Goal: Task Accomplishment & Management: Use online tool/utility

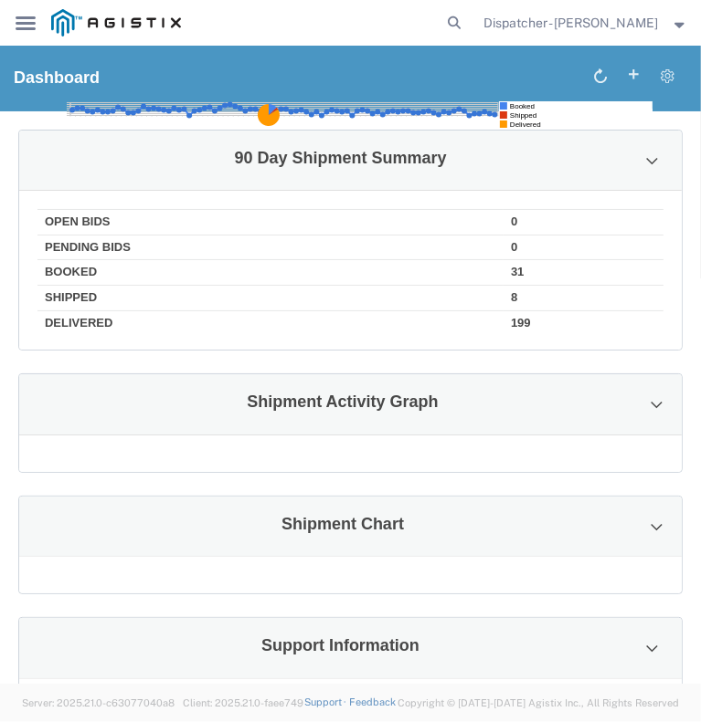
click at [22, 26] on icon "main_menu Created with Sketch." at bounding box center [26, 23] width 20 height 14
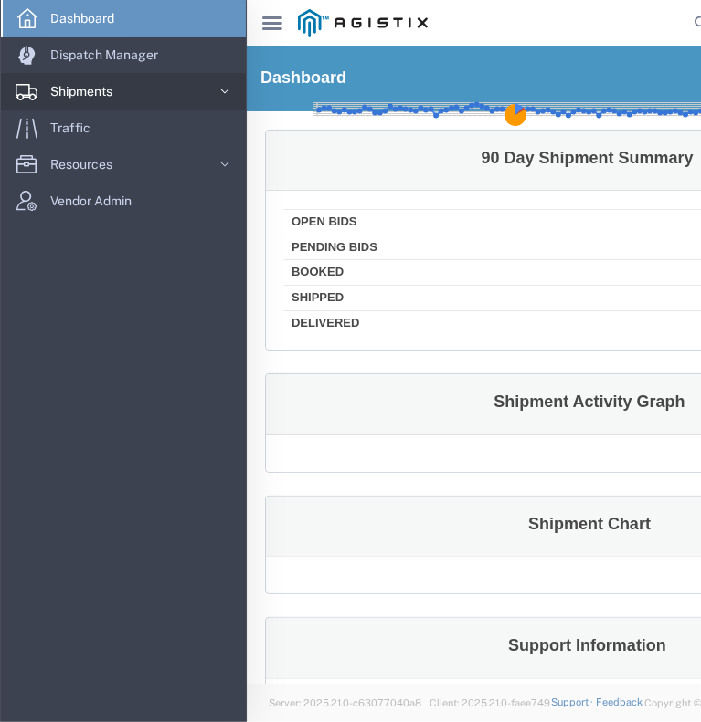
click at [71, 94] on span "Shipments" at bounding box center [87, 91] width 75 height 37
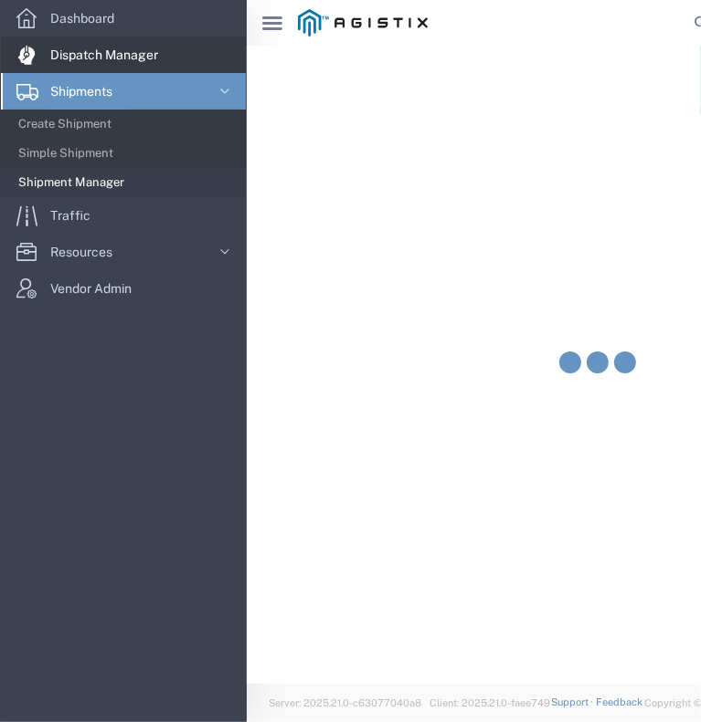
click at [83, 56] on span "Dispatch Manager" at bounding box center [110, 55] width 121 height 37
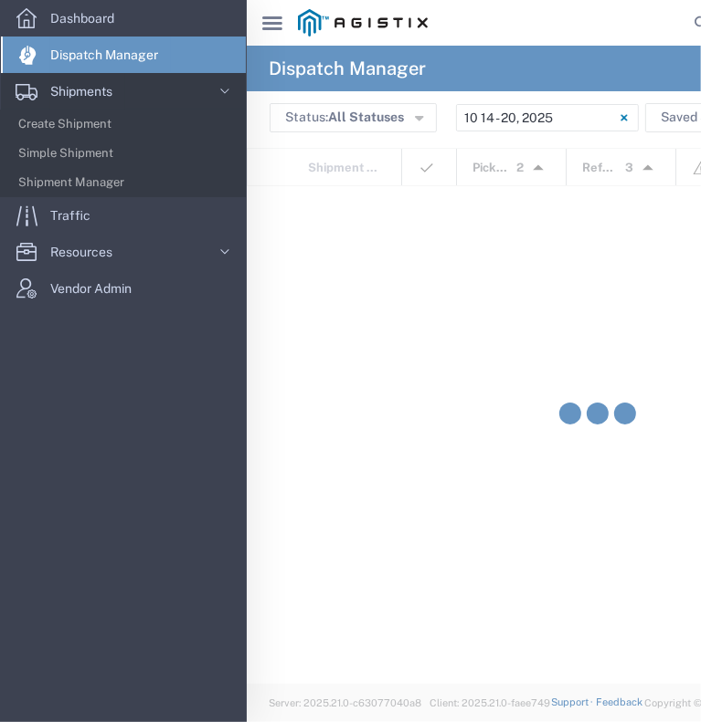
click at [83, 56] on span "Dispatch Manager" at bounding box center [110, 55] width 121 height 37
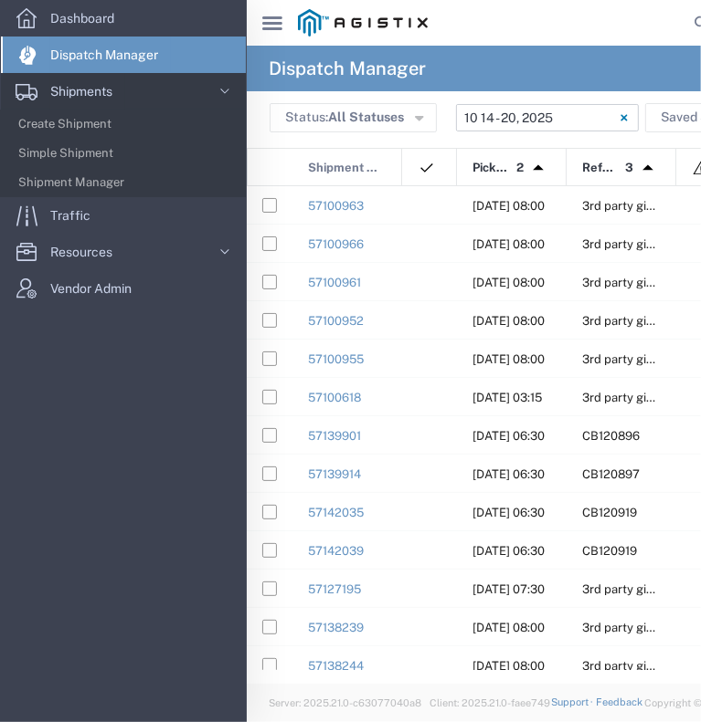
click at [518, 123] on input "10/14/2025 - 10/20/2025" at bounding box center [547, 117] width 183 height 27
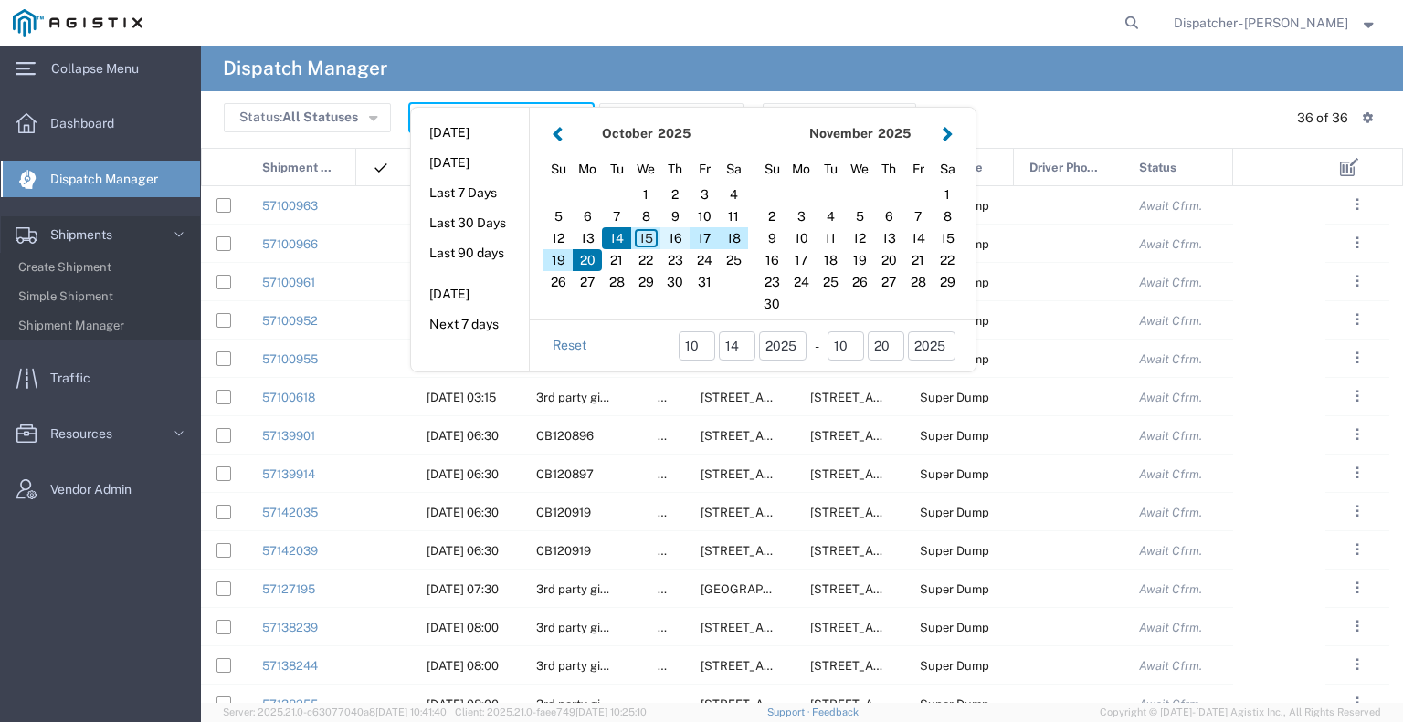
click at [675, 240] on div "16" at bounding box center [674, 238] width 29 height 22
type input "10/16/2025"
type input "10/16/2025 - 10/16/2025"
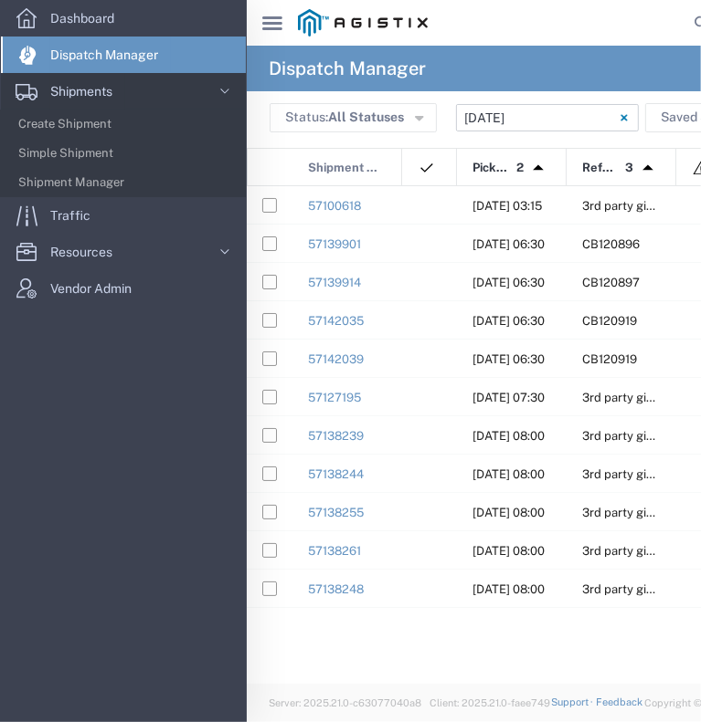
click at [268, 25] on icon "main_menu Created with Sketch." at bounding box center [272, 23] width 20 height 14
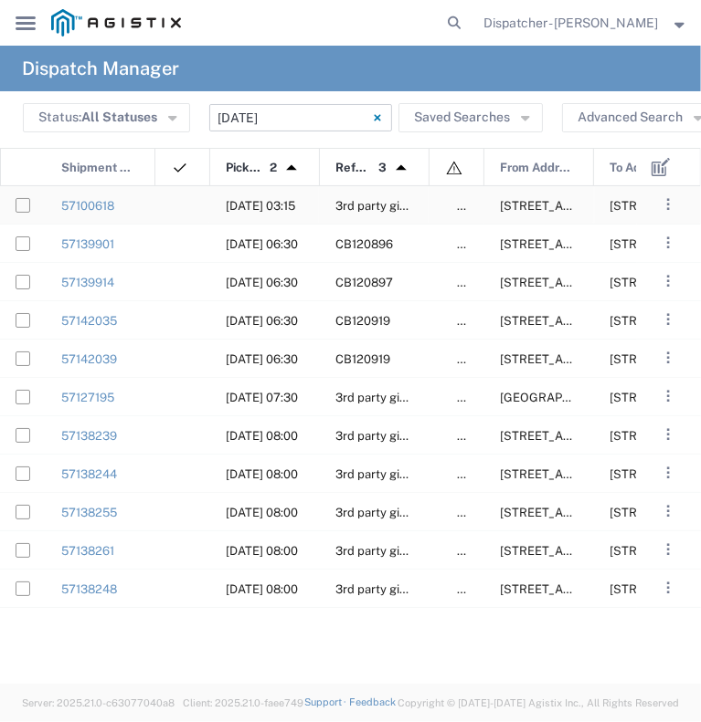
click at [149, 199] on div "57100618" at bounding box center [101, 204] width 110 height 37
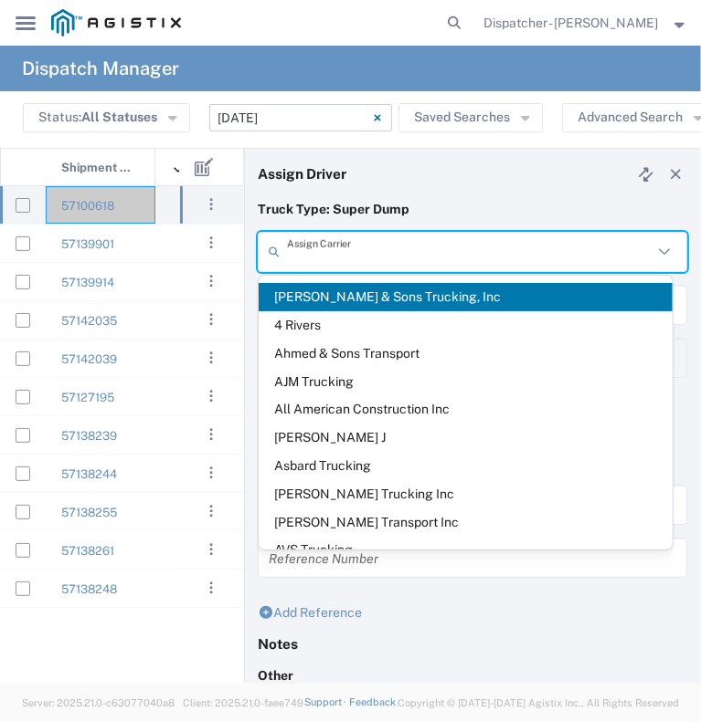
click at [376, 258] on input "text" at bounding box center [469, 252] width 365 height 32
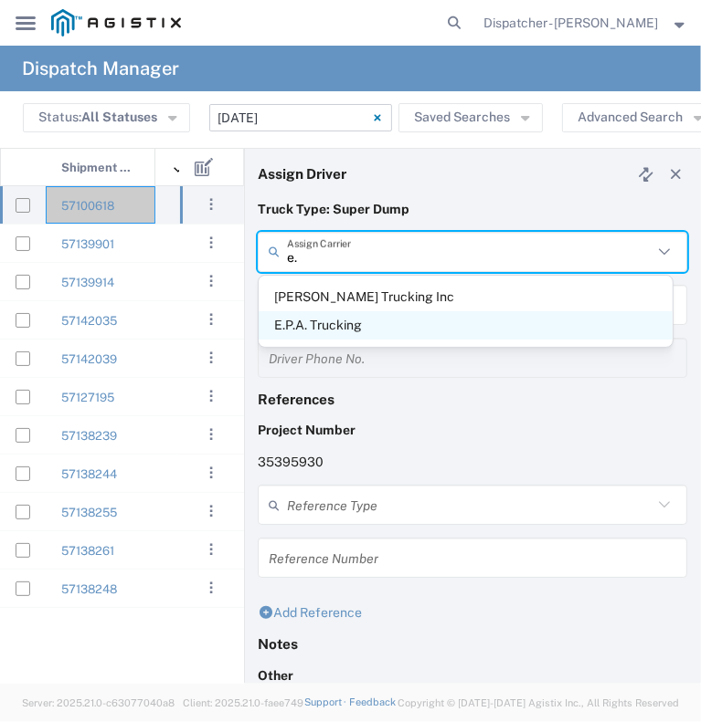
click at [357, 319] on span "E.P.A. Trucking" at bounding box center [465, 325] width 414 height 28
type input "E.P.A. Trucking"
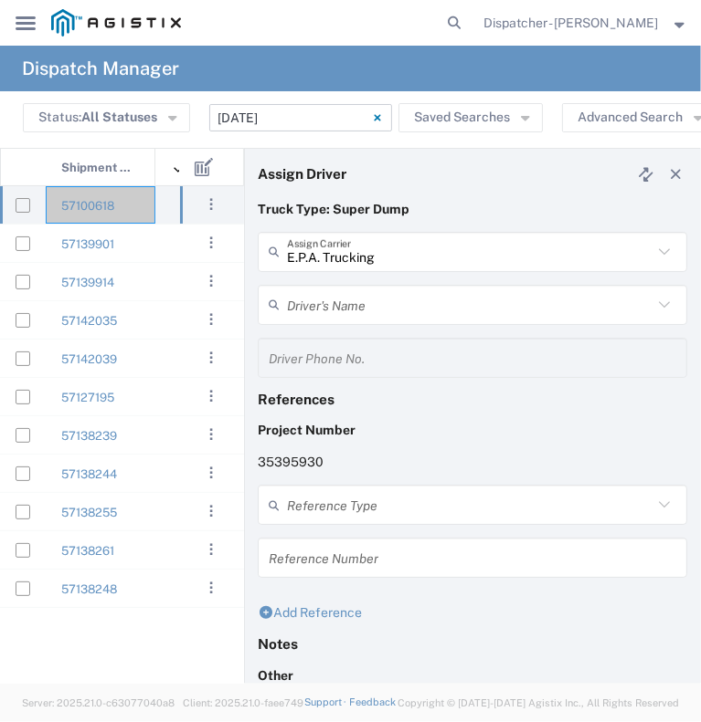
click at [360, 288] on div "Driver's Name" at bounding box center [472, 305] width 429 height 40
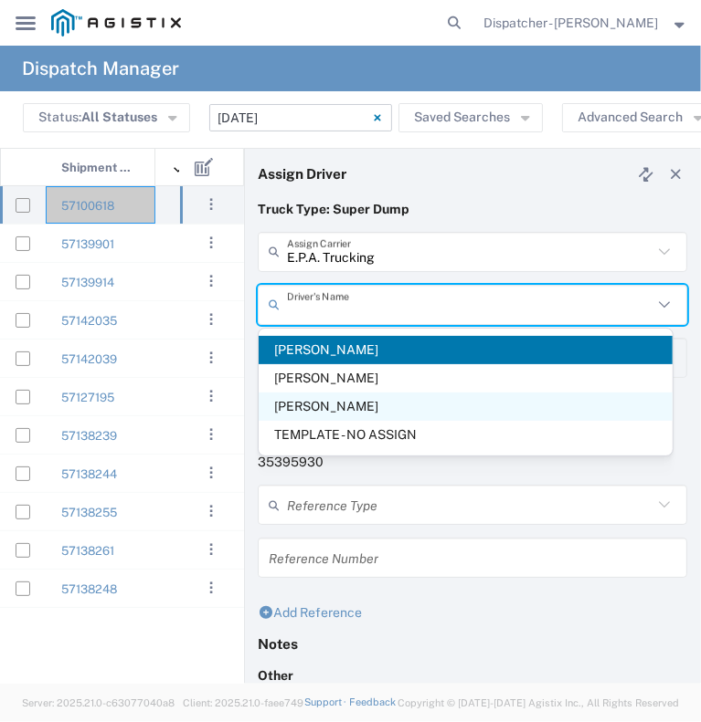
click at [398, 404] on span "Olegario Ramirez" at bounding box center [465, 407] width 414 height 28
type input "Olegario Ramirez"
type input "6505371145"
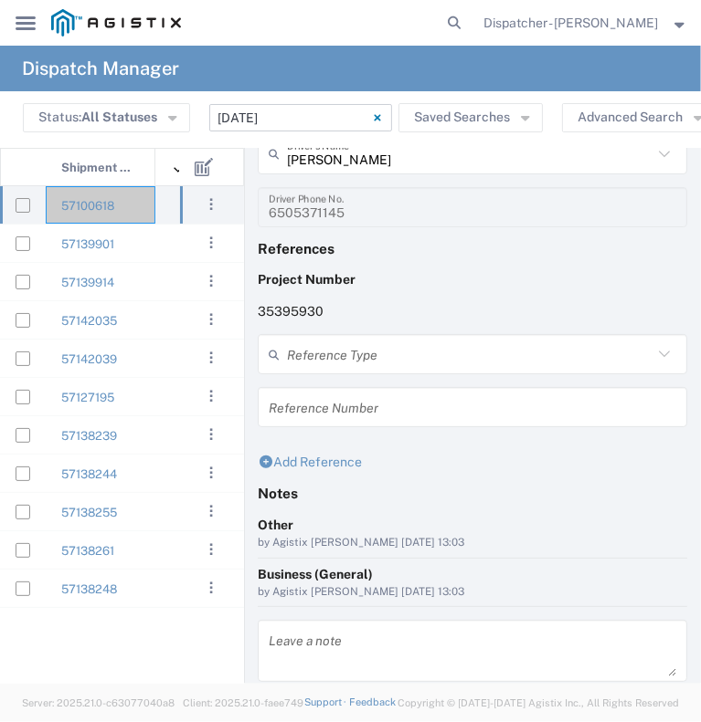
scroll to position [216, 0]
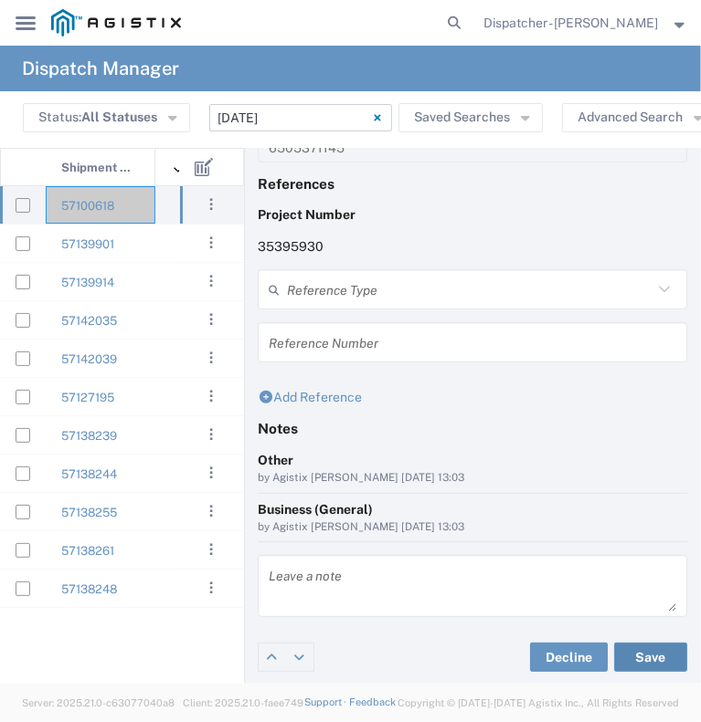
click at [633, 656] on button "Save" at bounding box center [650, 657] width 73 height 29
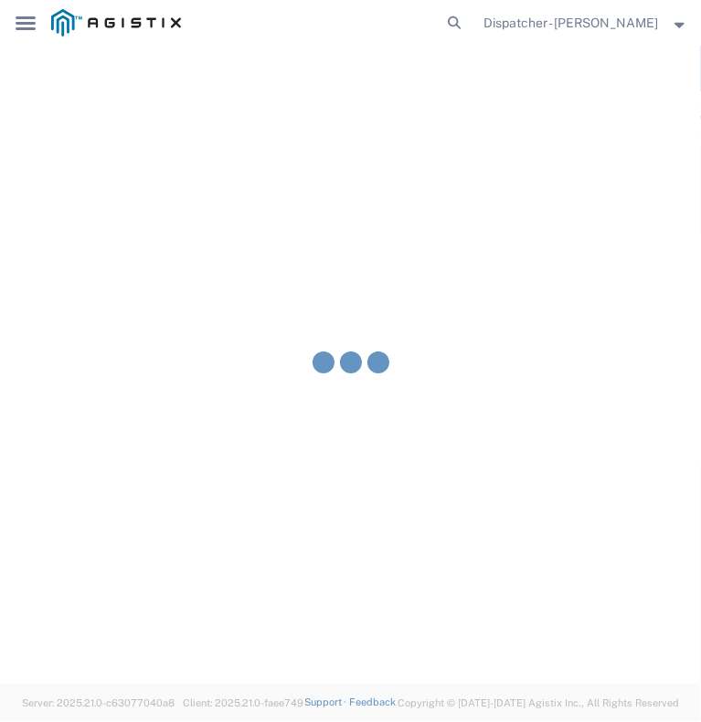
type input "Olegario Ramirez"
type input "E.P.A. Trucking"
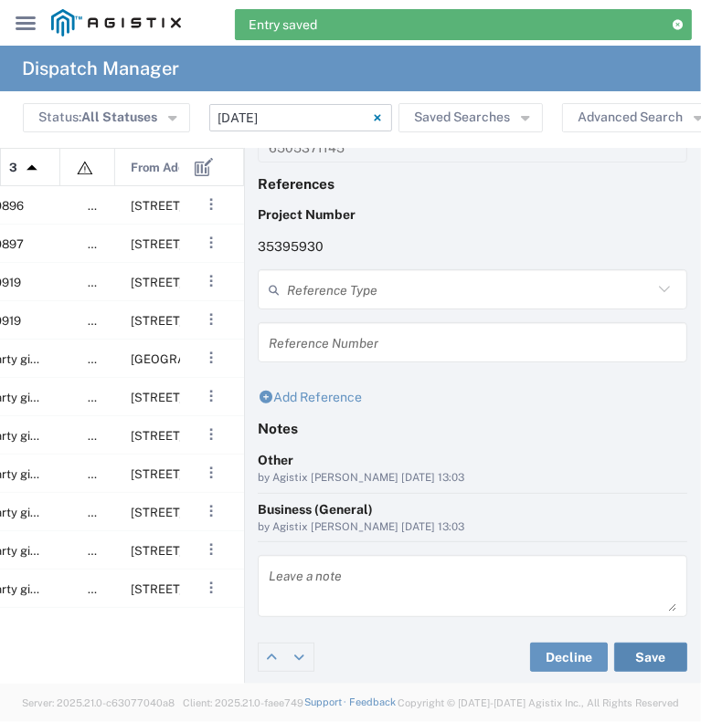
scroll to position [0, 0]
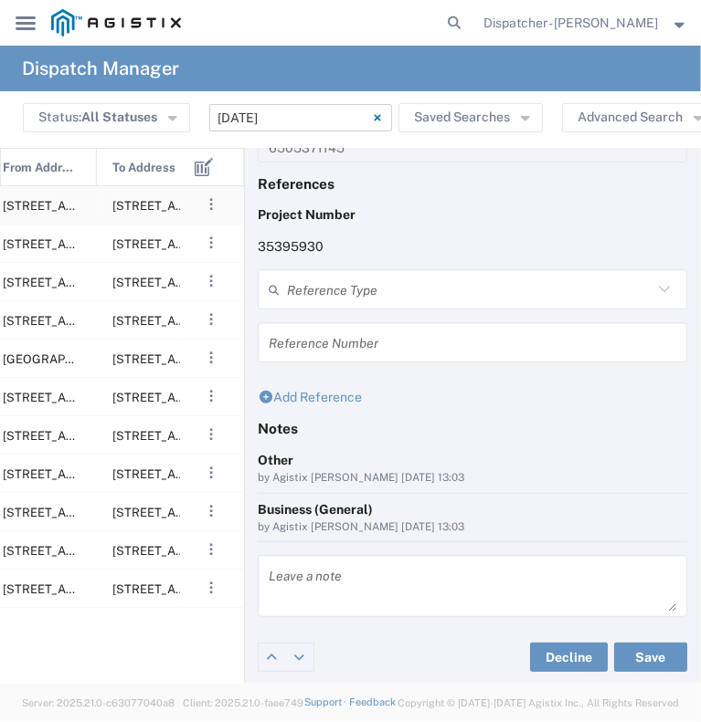
click at [77, 206] on span "9800 Del Rd, Roseville, California, 95747, United States" at bounding box center [94, 206] width 182 height 14
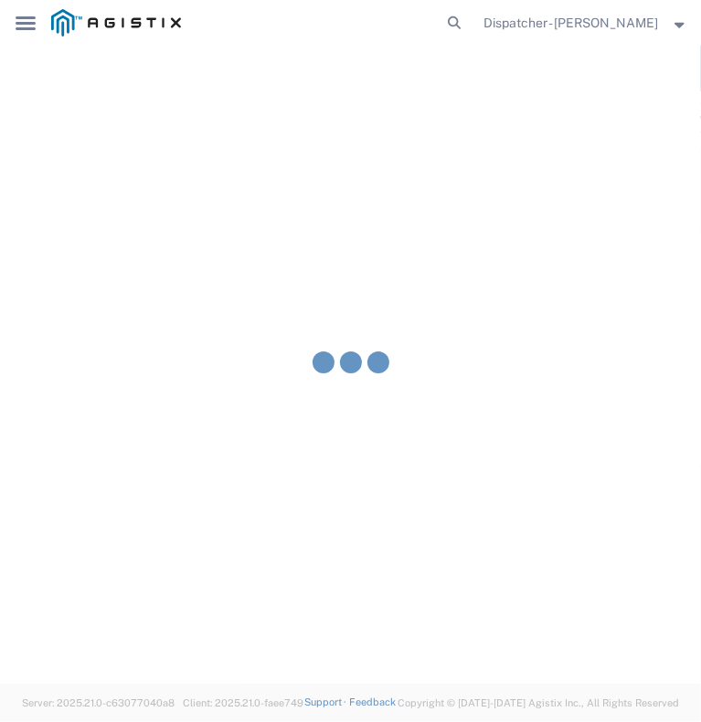
type input "Bowman & Sons Trucking, Inc"
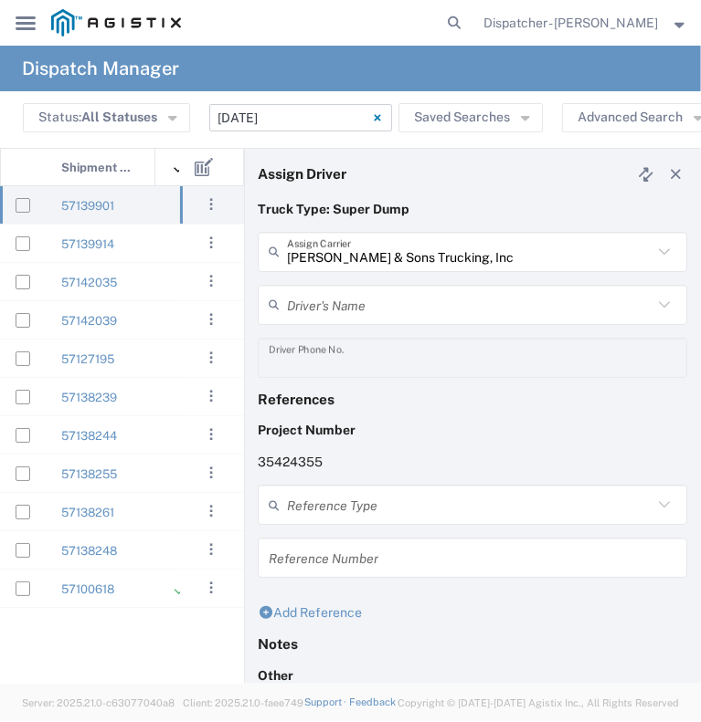
click at [457, 308] on input "text" at bounding box center [469, 305] width 365 height 32
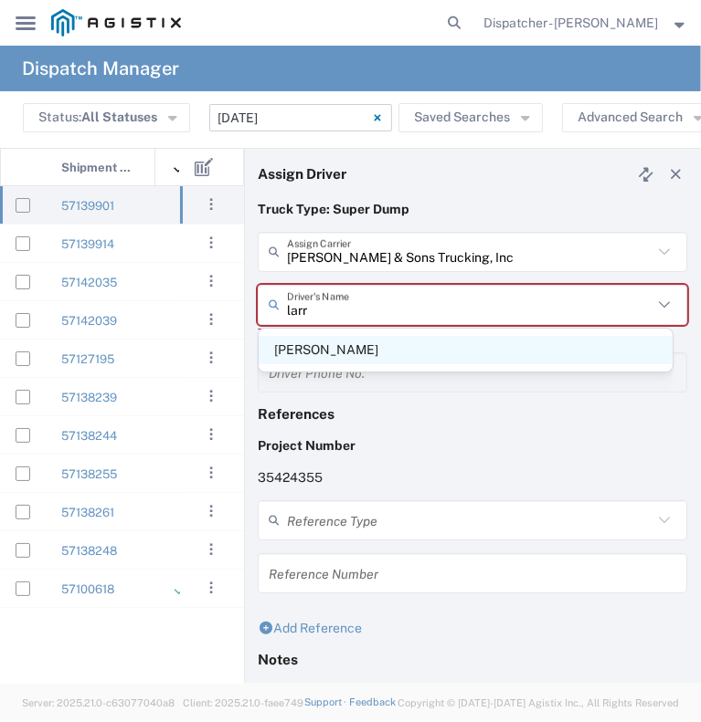
click at [435, 351] on span "Larry Red" at bounding box center [465, 350] width 414 height 28
type input "Larry Red"
type input "530-957-0821"
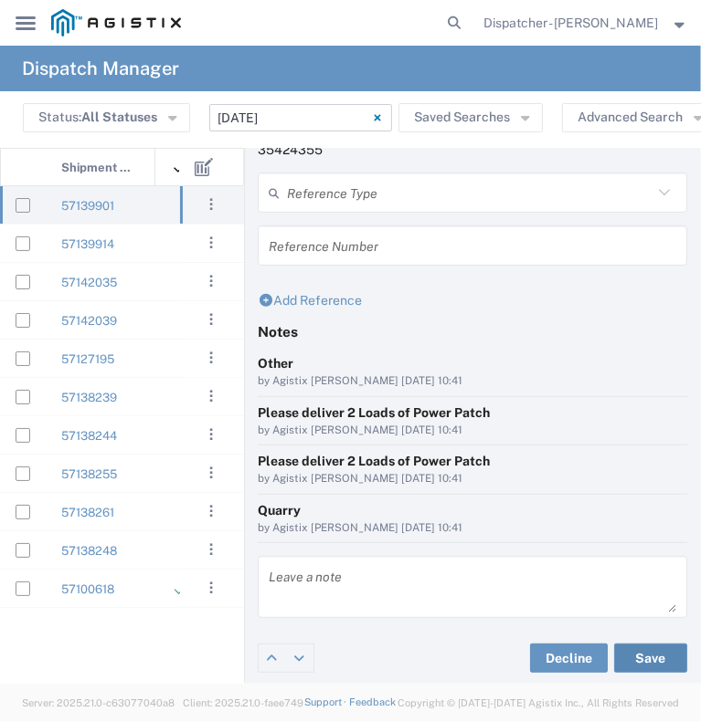
click at [652, 662] on button "Save" at bounding box center [650, 658] width 73 height 29
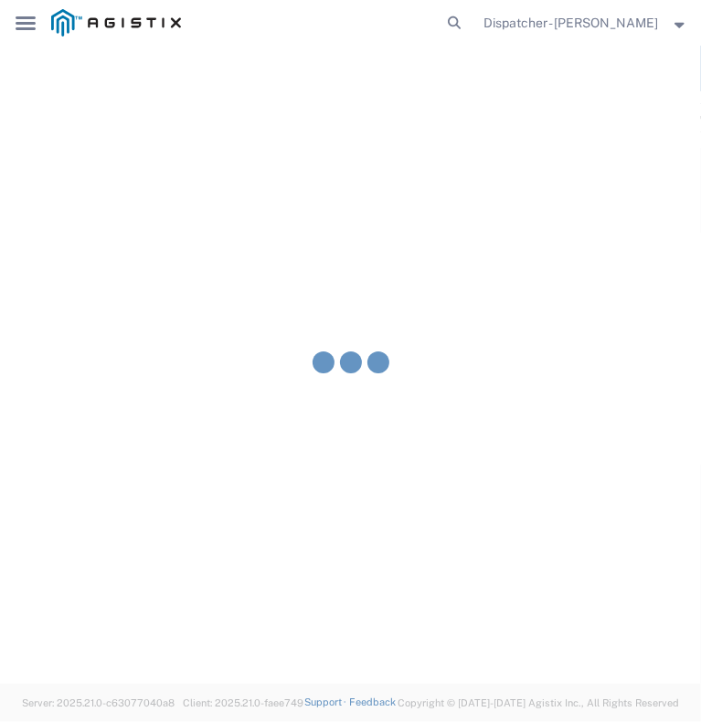
type input "Larry Red"
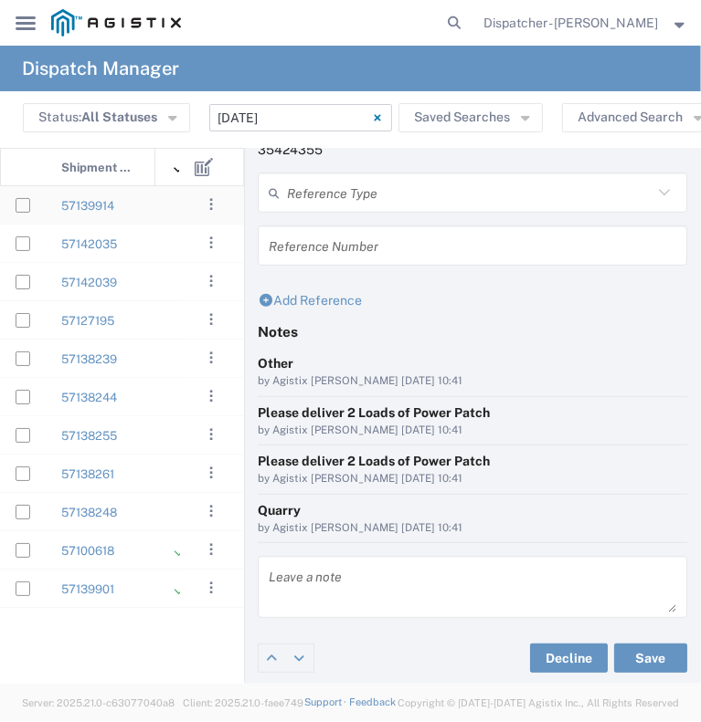
click at [149, 204] on div "57139914" at bounding box center [101, 204] width 110 height 37
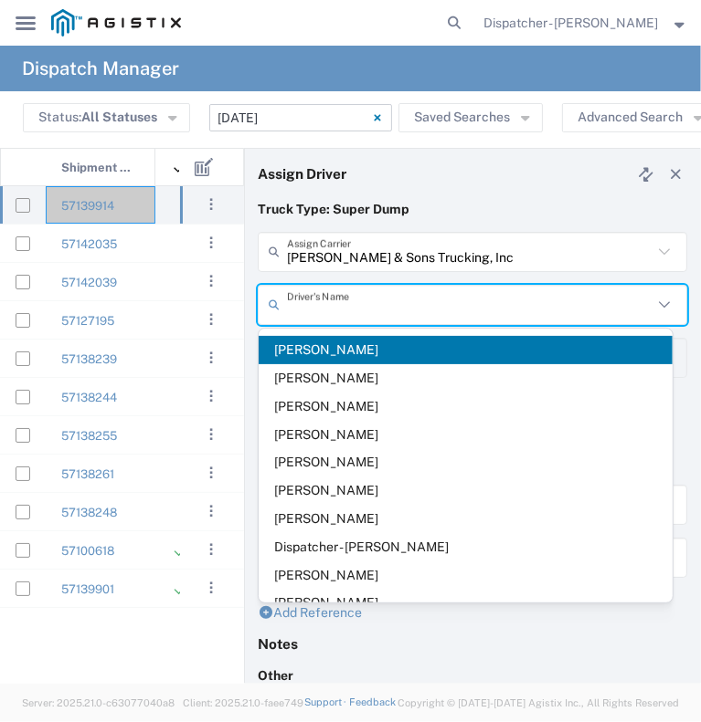
click at [341, 306] on input "text" at bounding box center [469, 305] width 365 height 32
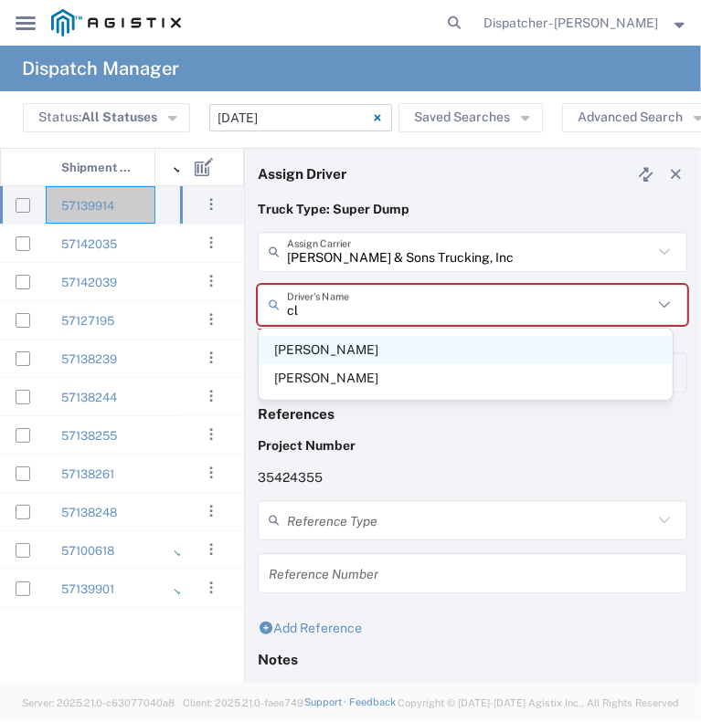
click at [347, 354] on span "Clayton Simon" at bounding box center [465, 350] width 414 height 28
type input "Clayton Simon"
type input "9258126210"
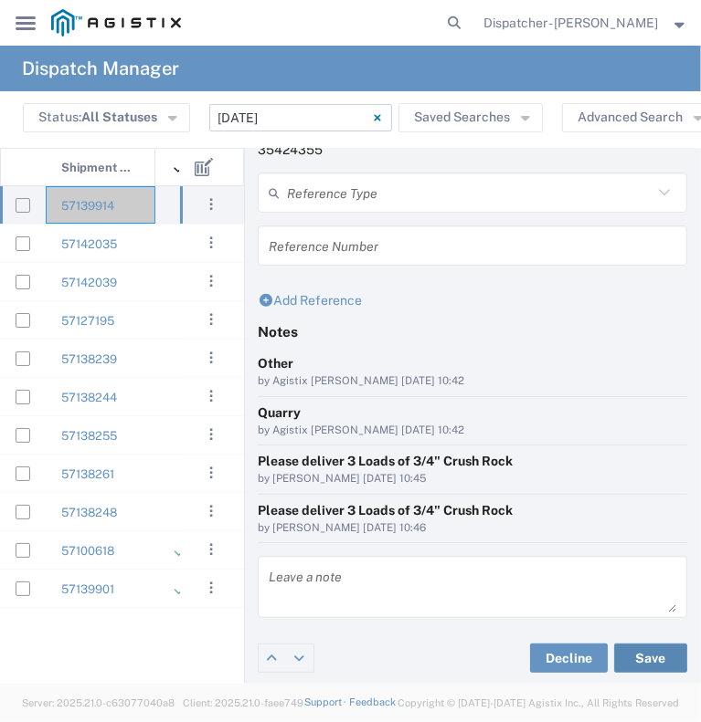
click at [645, 653] on button "Save" at bounding box center [650, 658] width 73 height 29
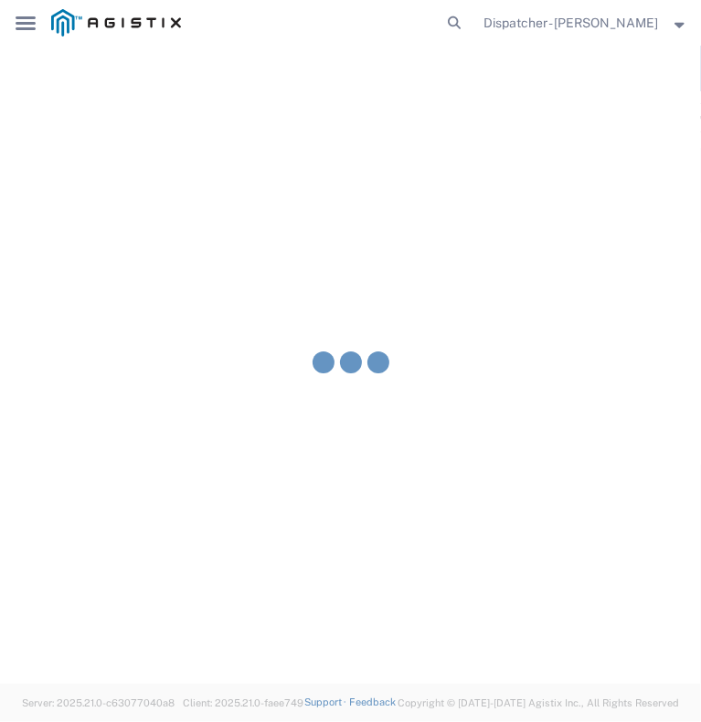
type input "Clayton Simon"
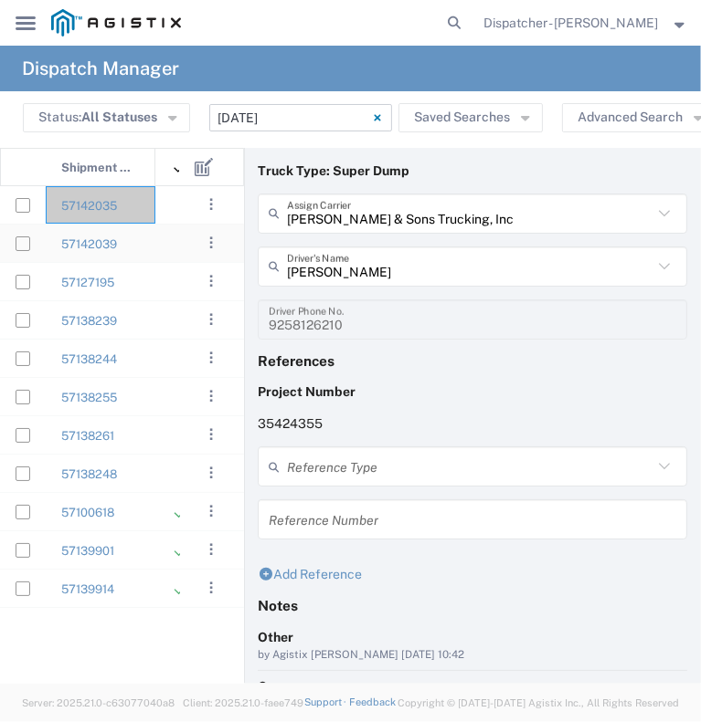
click at [131, 202] on div "57142035" at bounding box center [101, 204] width 110 height 37
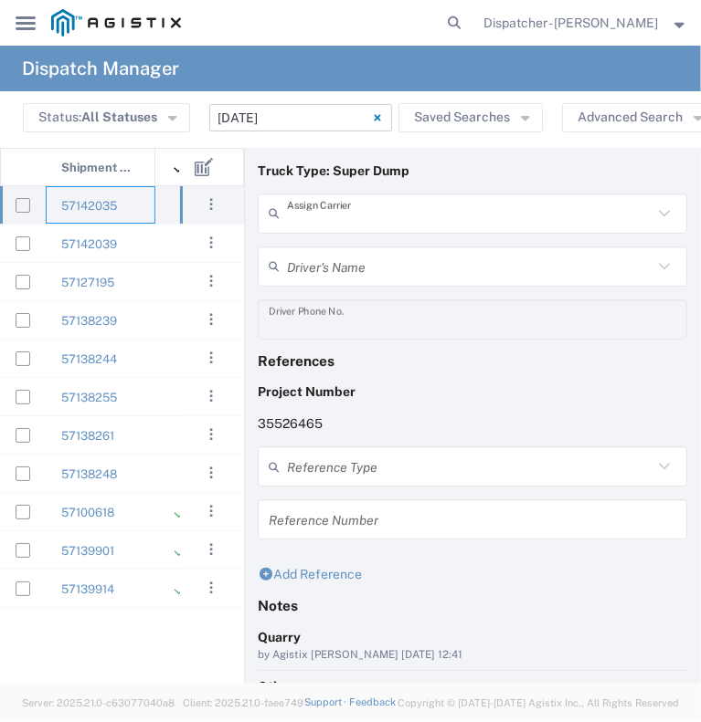
click at [356, 211] on input "text" at bounding box center [469, 213] width 365 height 32
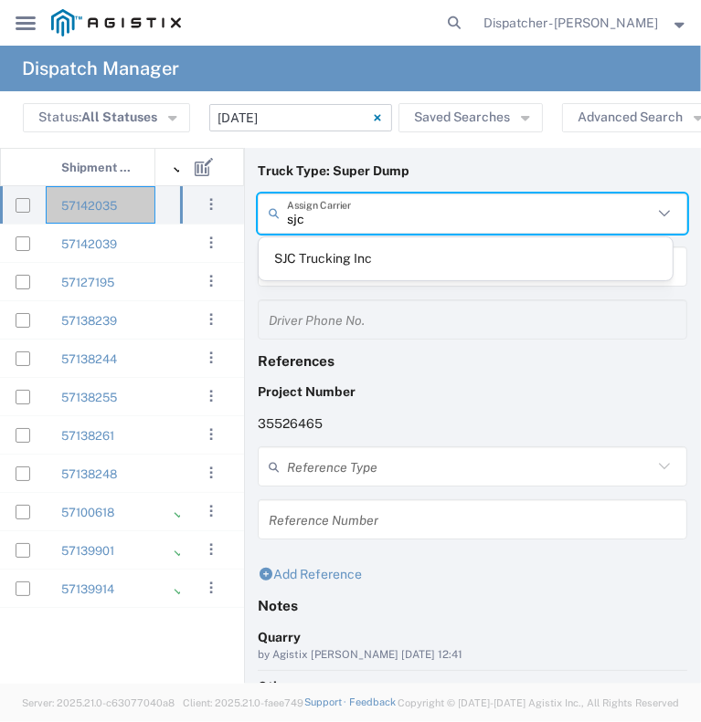
click at [380, 271] on span "SJC Trucking Inc" at bounding box center [465, 259] width 414 height 28
type input "SJC Trucking Inc"
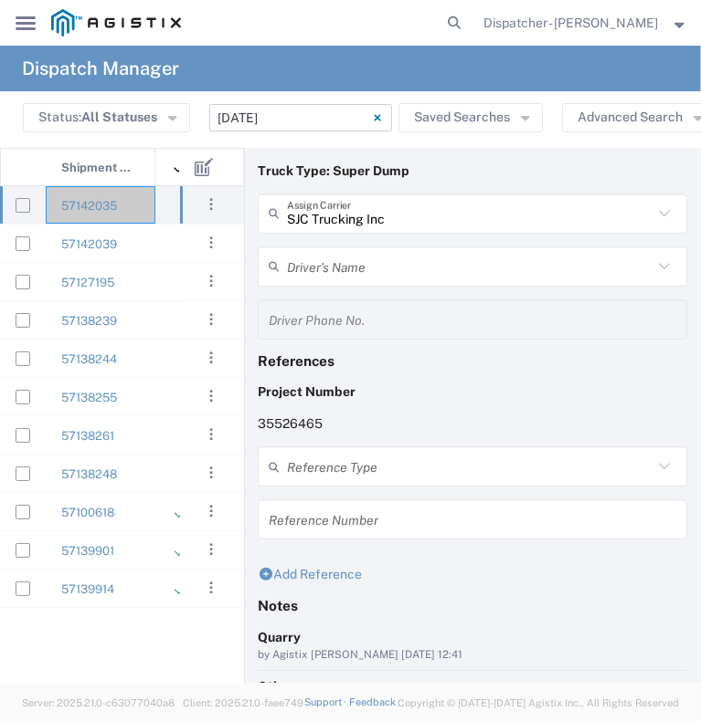
click at [376, 262] on input "text" at bounding box center [469, 266] width 365 height 32
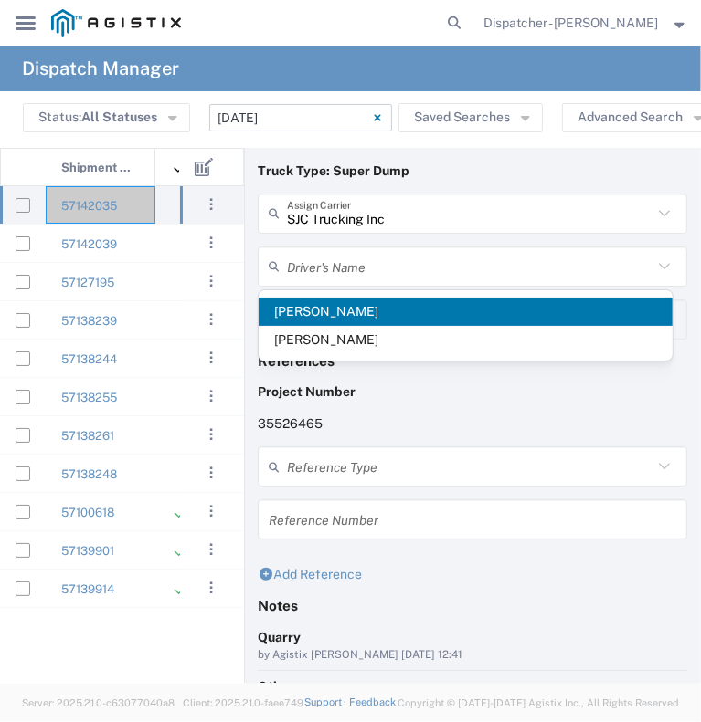
click at [374, 311] on span "Brayan Alexis Juarez Camacho" at bounding box center [465, 312] width 414 height 28
type input "Brayan Alexis Juarez Camacho"
type input "9255187628"
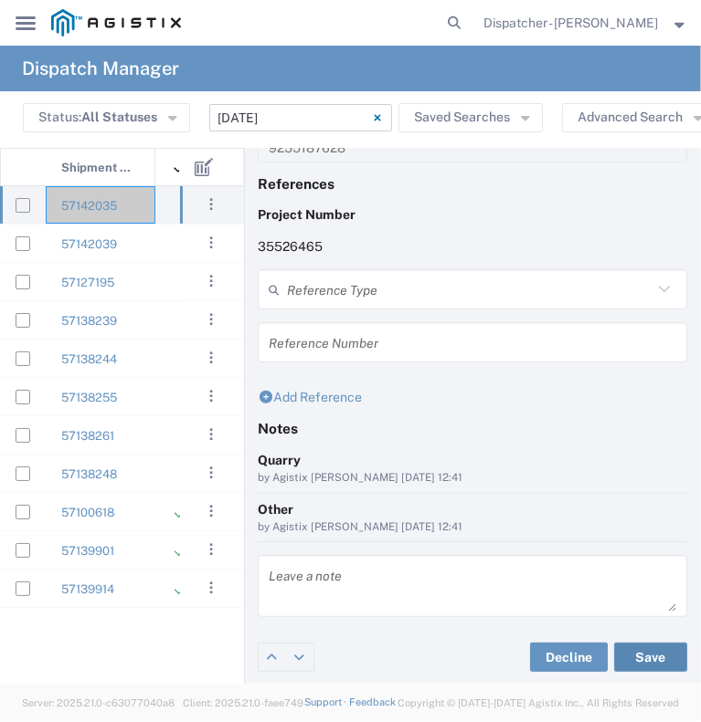
click at [632, 646] on button "Save" at bounding box center [650, 657] width 73 height 29
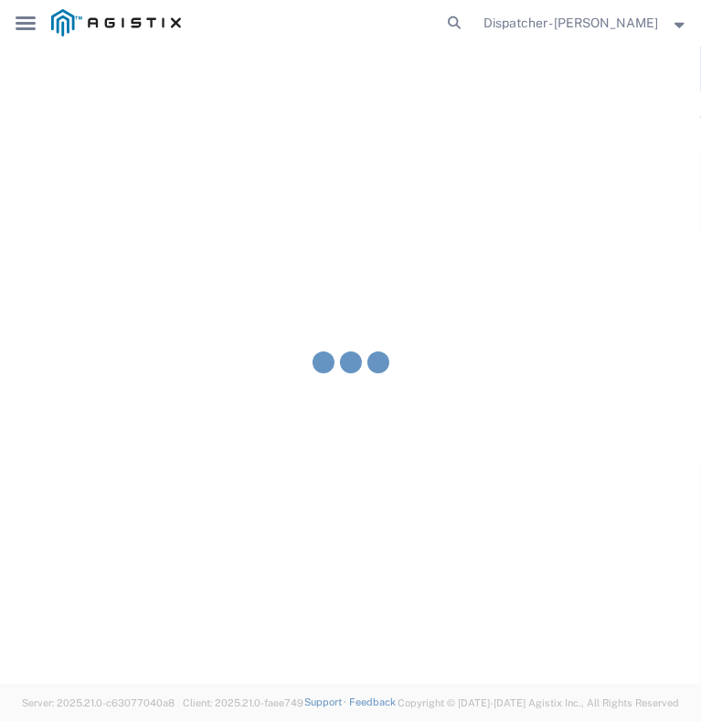
type input "Brayan Alexis Juarez Camacho"
type input "SJC Trucking Inc"
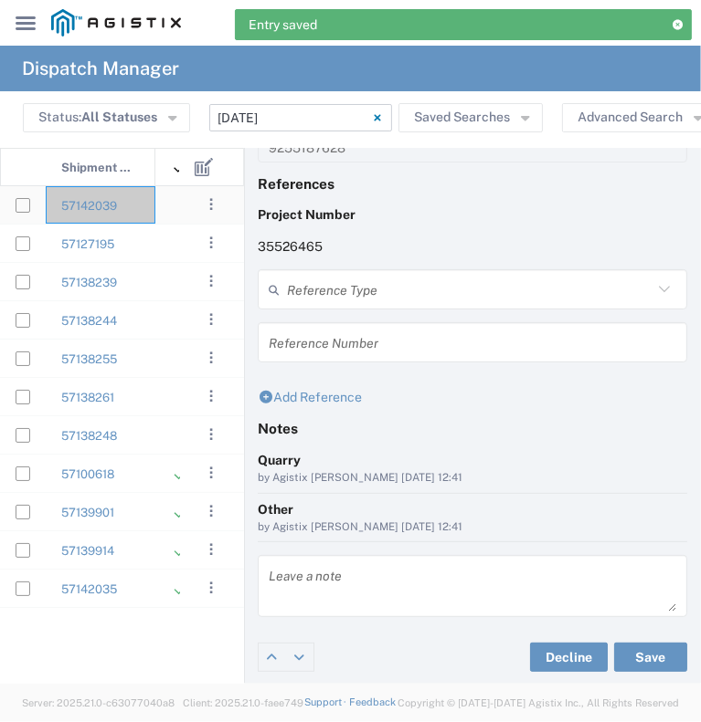
click at [145, 207] on div "57142039" at bounding box center [101, 204] width 110 height 37
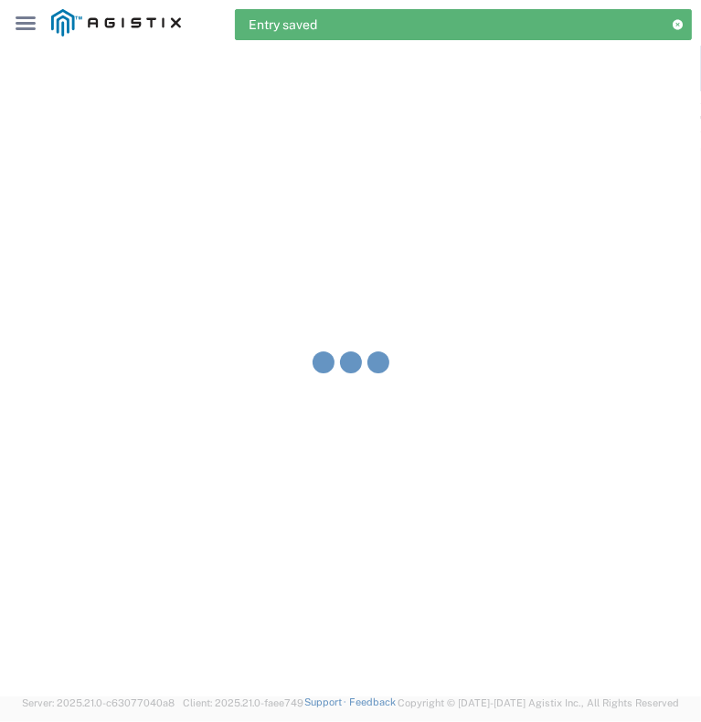
type input "Bowman & Sons Trucking, Inc"
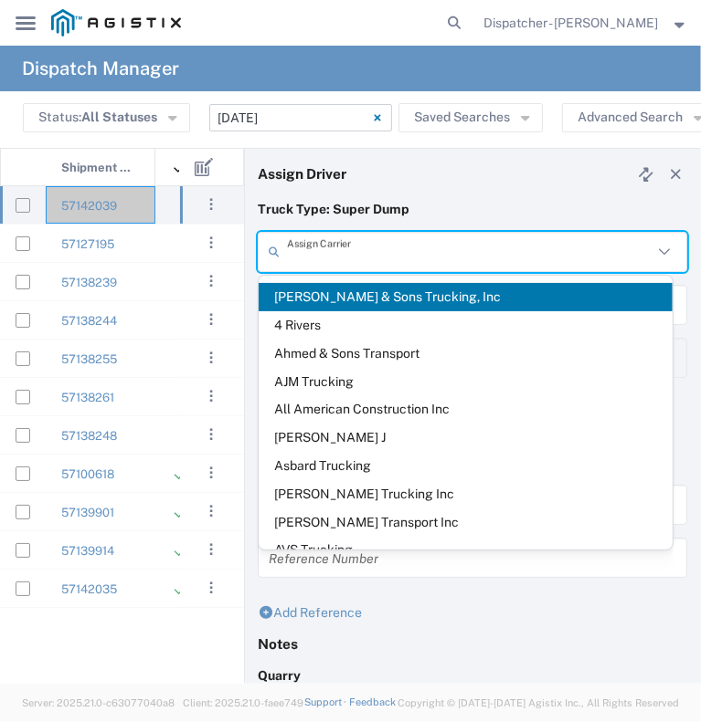
click at [337, 258] on input "text" at bounding box center [469, 252] width 365 height 32
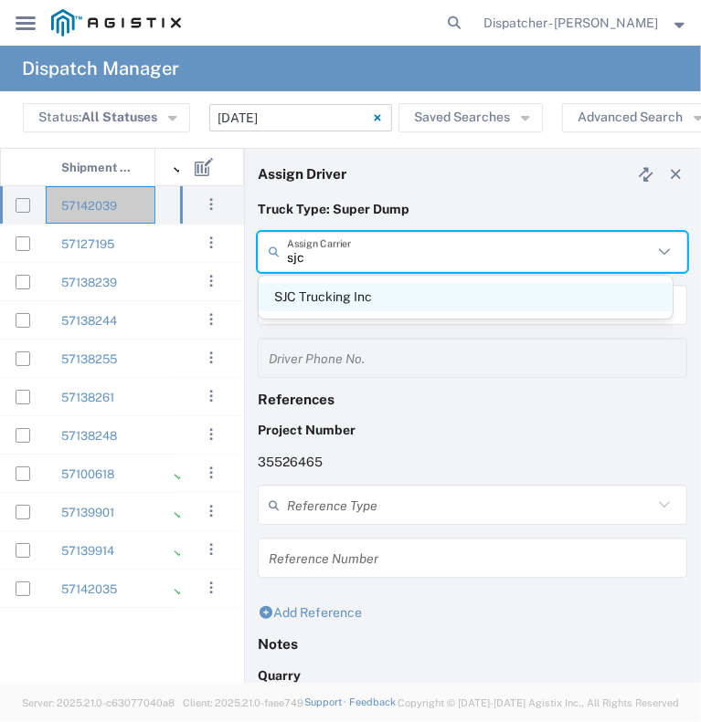
click at [354, 301] on span "SJC Trucking Inc" at bounding box center [465, 297] width 414 height 28
type input "SJC Trucking Inc"
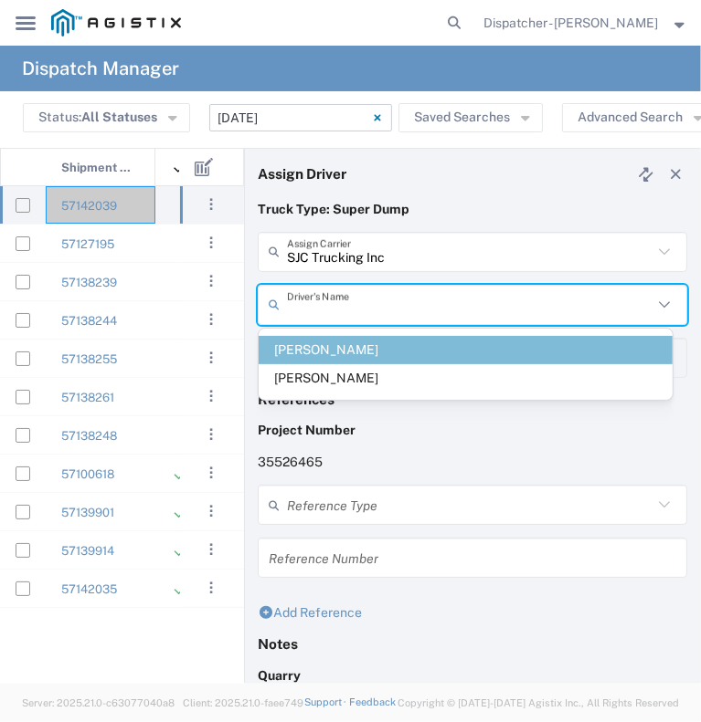
click at [354, 301] on input "text" at bounding box center [469, 305] width 365 height 32
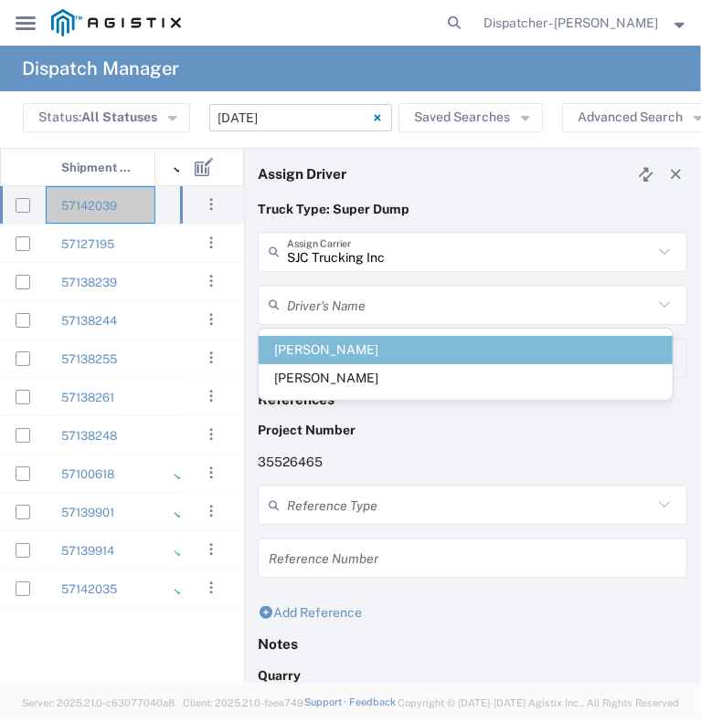
click at [358, 376] on span "Sergio Juarez-Camacho" at bounding box center [465, 378] width 414 height 28
type input "Sergio Juarez-Camacho"
type input "9255187628"
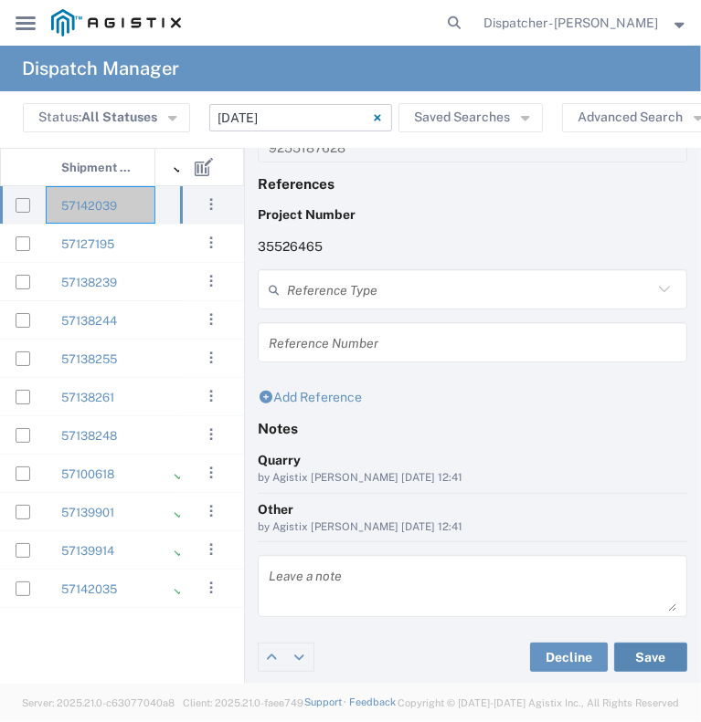
click at [638, 652] on button "Save" at bounding box center [650, 657] width 73 height 29
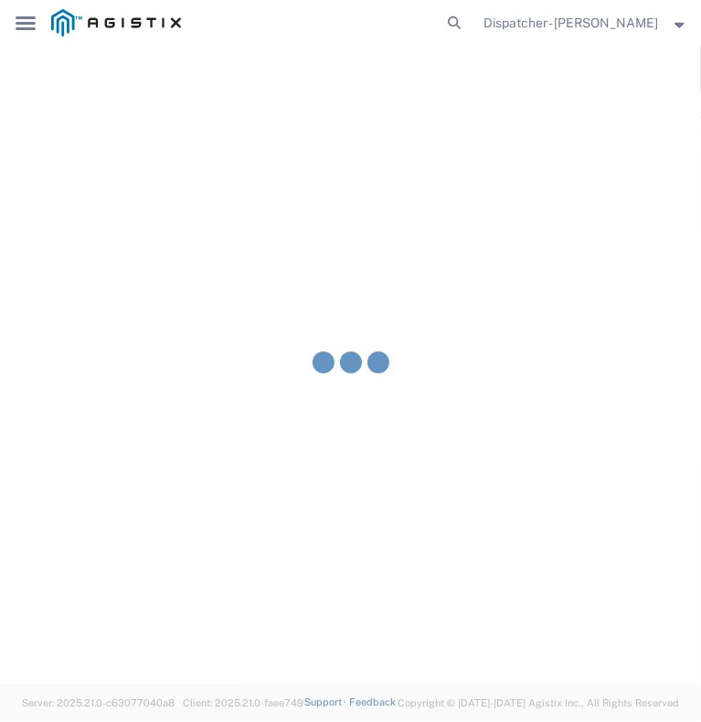
type input "Sergio Juarez-Camacho"
type input "SJC Trucking Inc"
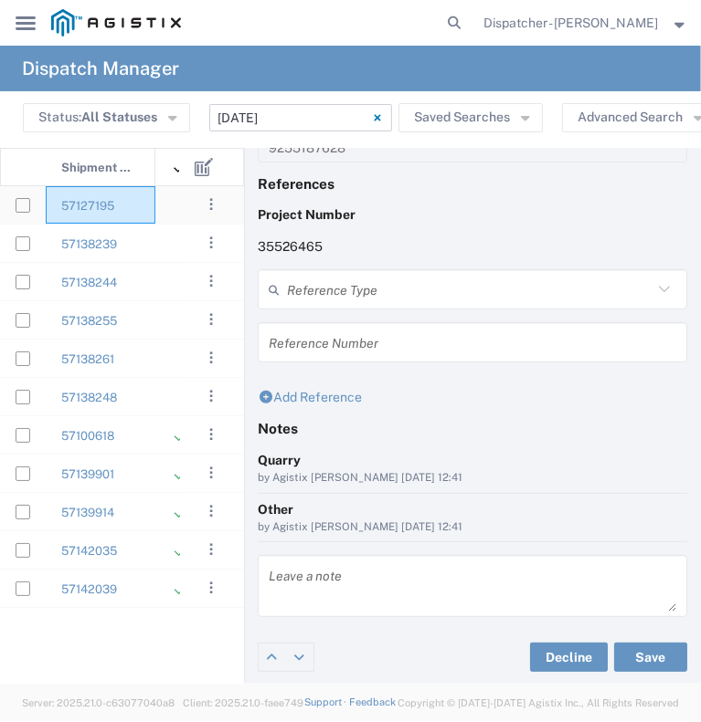
click at [136, 210] on div "57127195" at bounding box center [101, 204] width 110 height 37
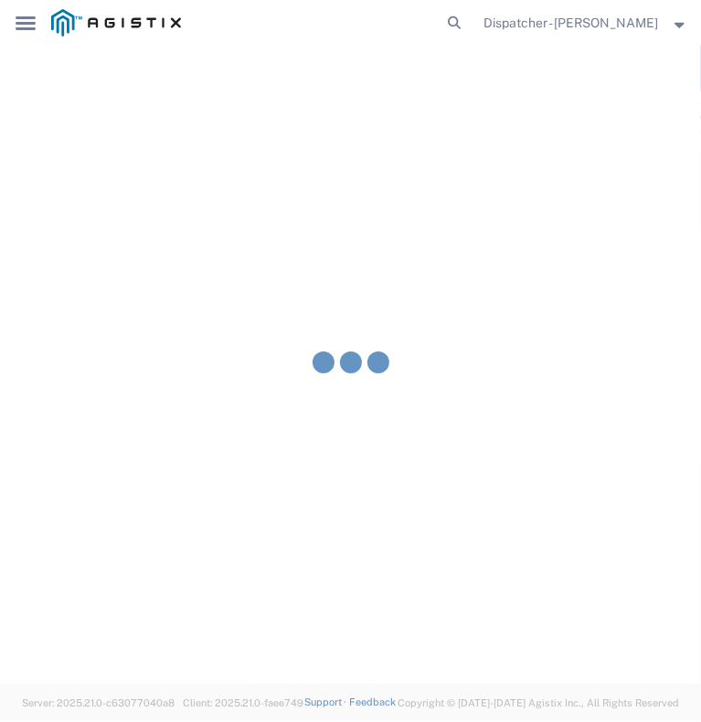
type input "Bowman & Sons Trucking, Inc"
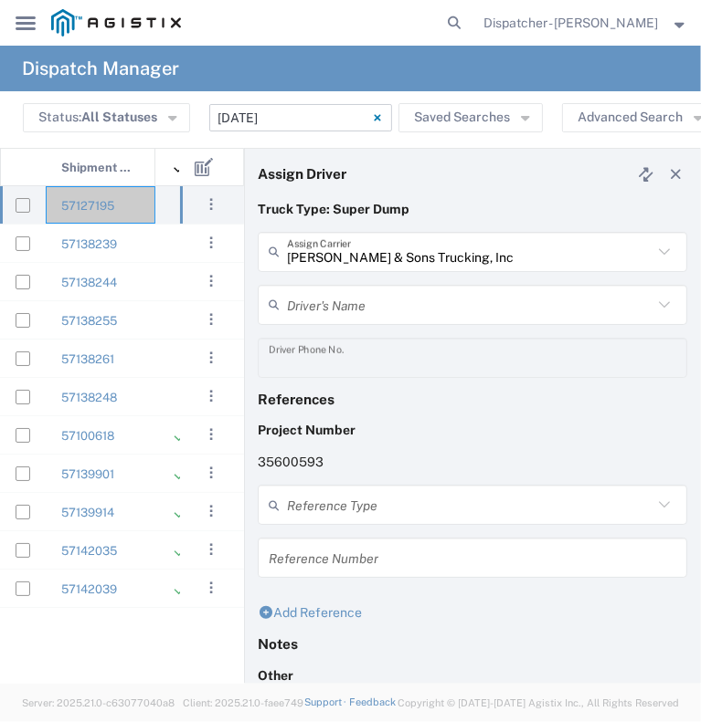
click at [308, 299] on input "text" at bounding box center [469, 305] width 365 height 32
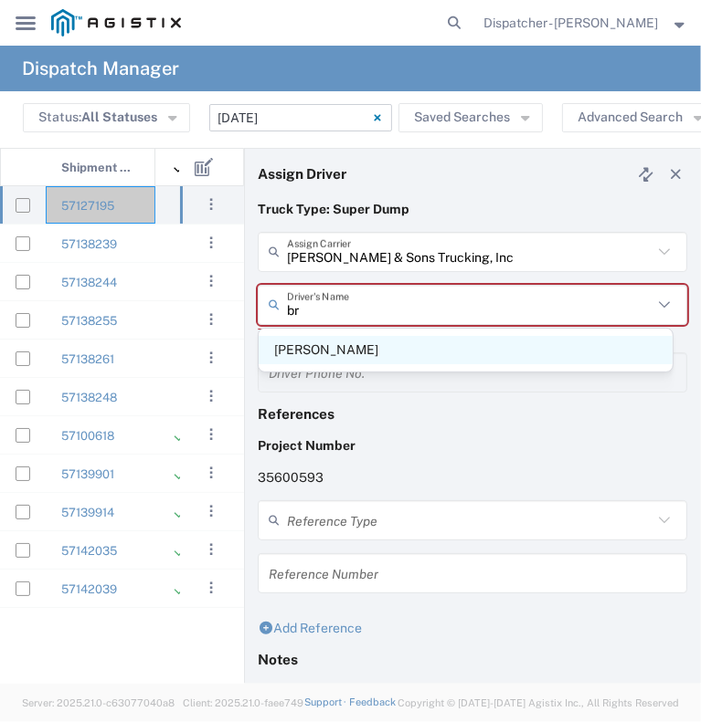
click at [328, 350] on span "Bryan Schmidt" at bounding box center [465, 350] width 414 height 28
type input "Bryan Schmidt"
type input "530-440-2058"
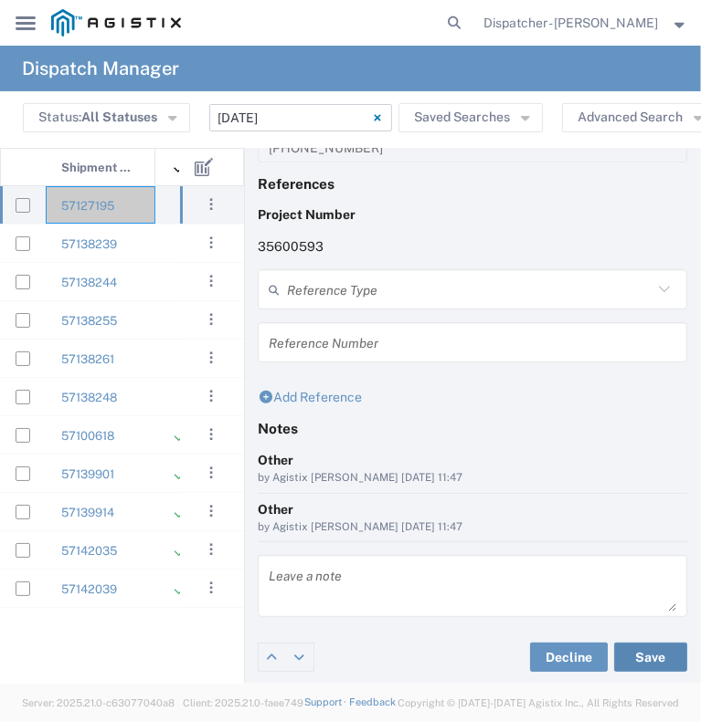
click at [654, 650] on button "Save" at bounding box center [650, 657] width 73 height 29
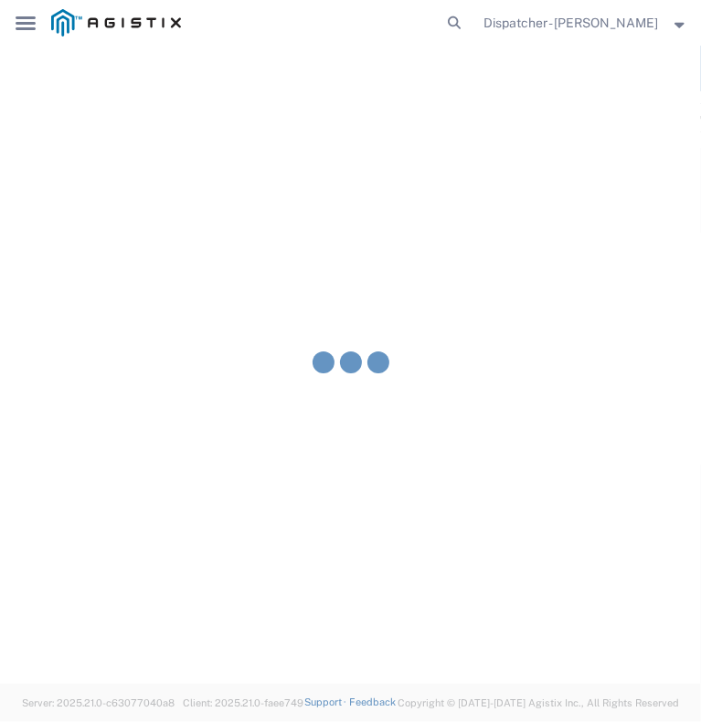
type input "Bryan Schmidt"
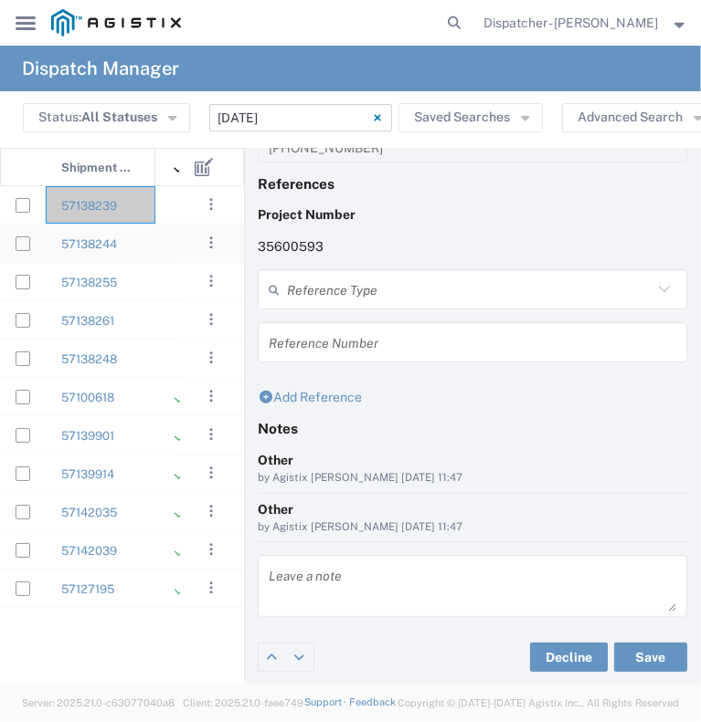
click at [142, 209] on div "57138239" at bounding box center [101, 204] width 110 height 37
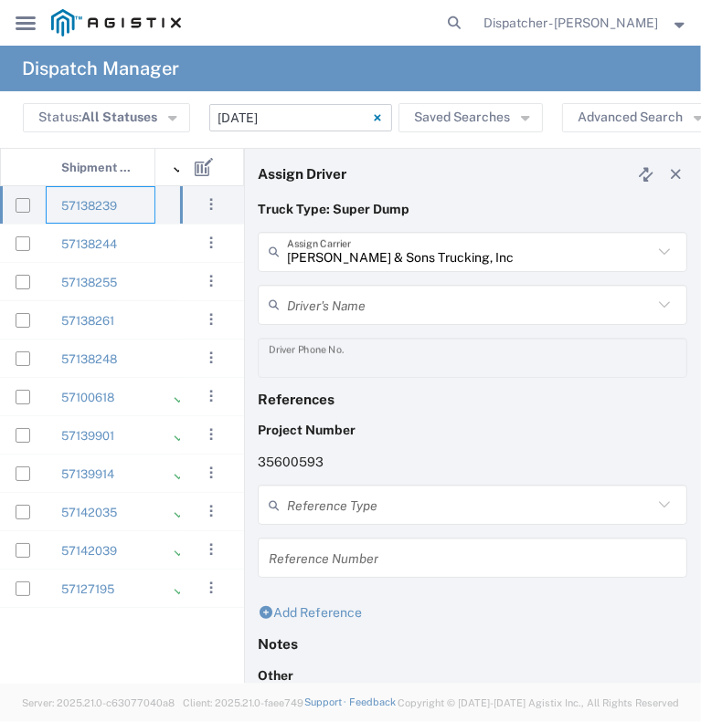
click at [365, 302] on input "text" at bounding box center [469, 305] width 365 height 32
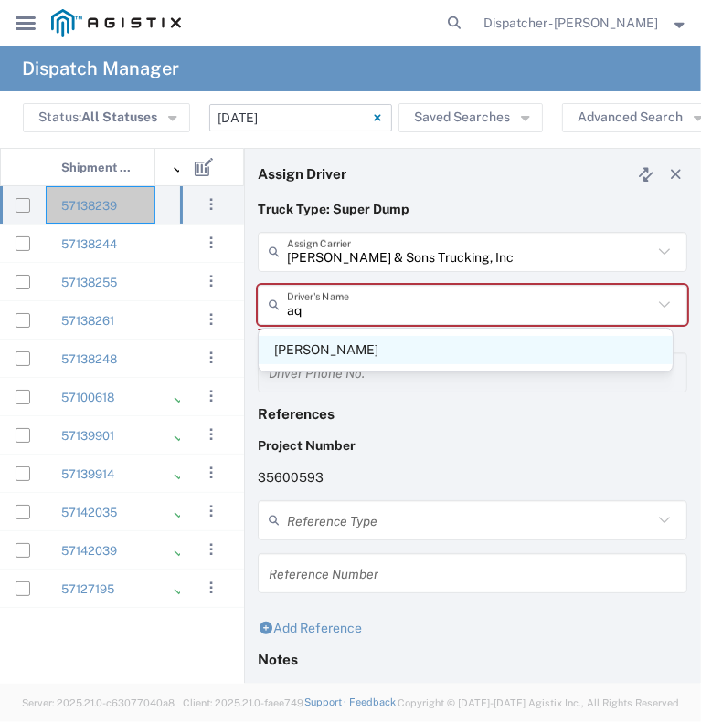
click at [421, 352] on span "Aqil Khan" at bounding box center [465, 350] width 414 height 28
type input "Aqil Khan"
type input "5106059971"
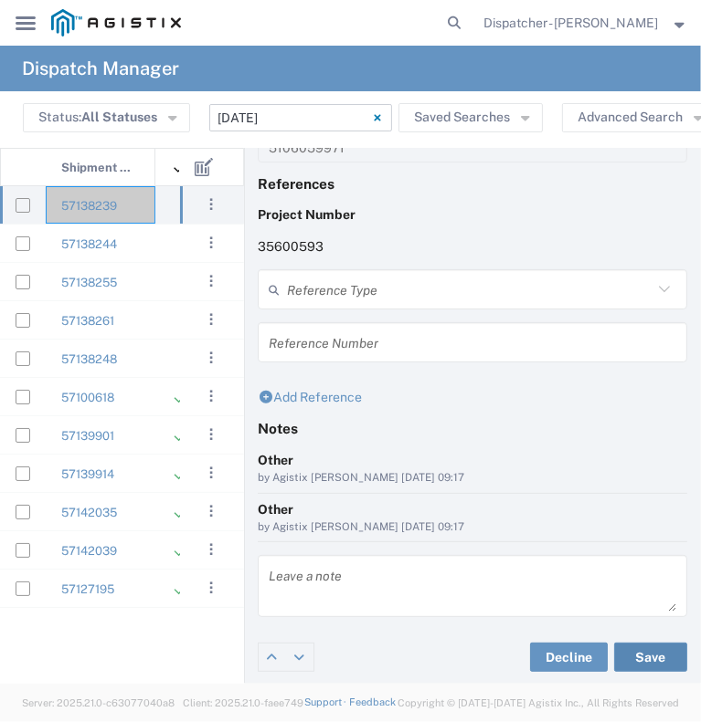
click at [636, 655] on button "Save" at bounding box center [650, 657] width 73 height 29
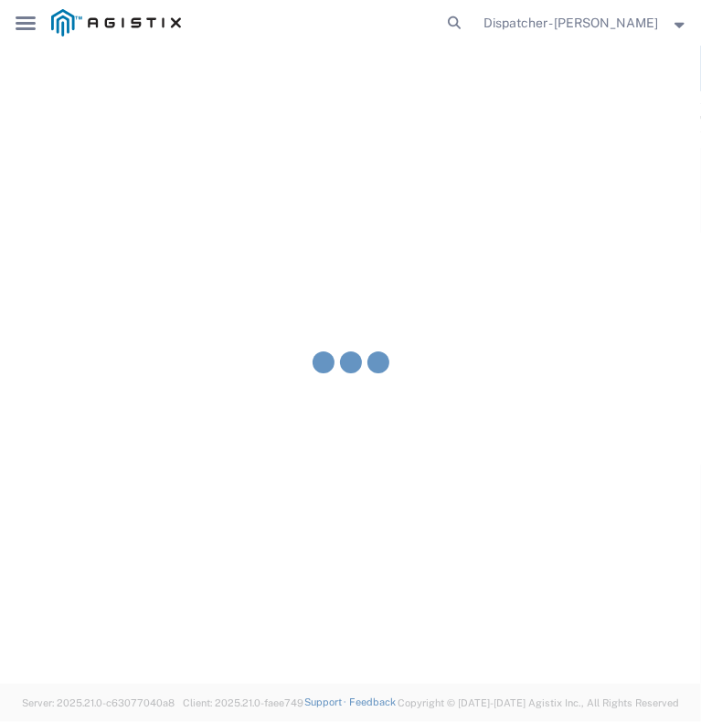
type input "Aqil Khan"
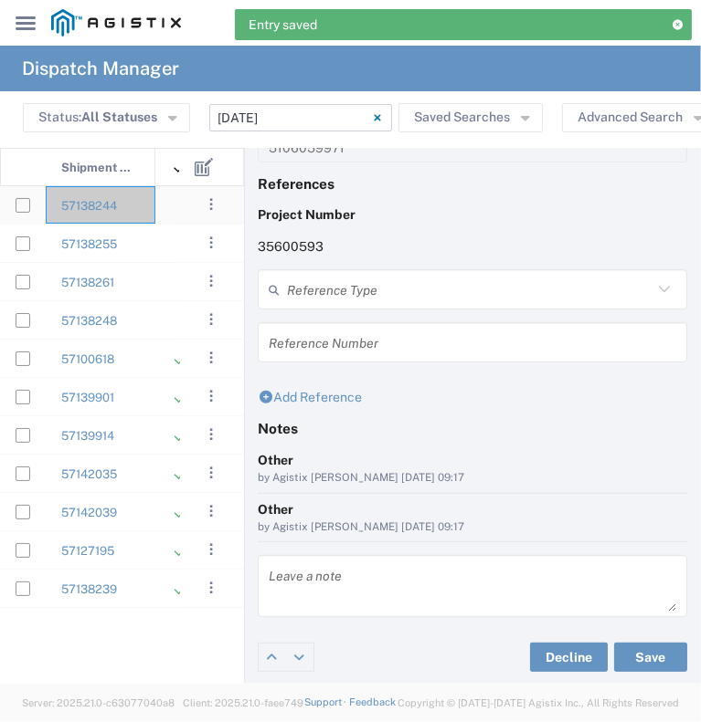
click at [144, 210] on div "57138244" at bounding box center [101, 204] width 110 height 37
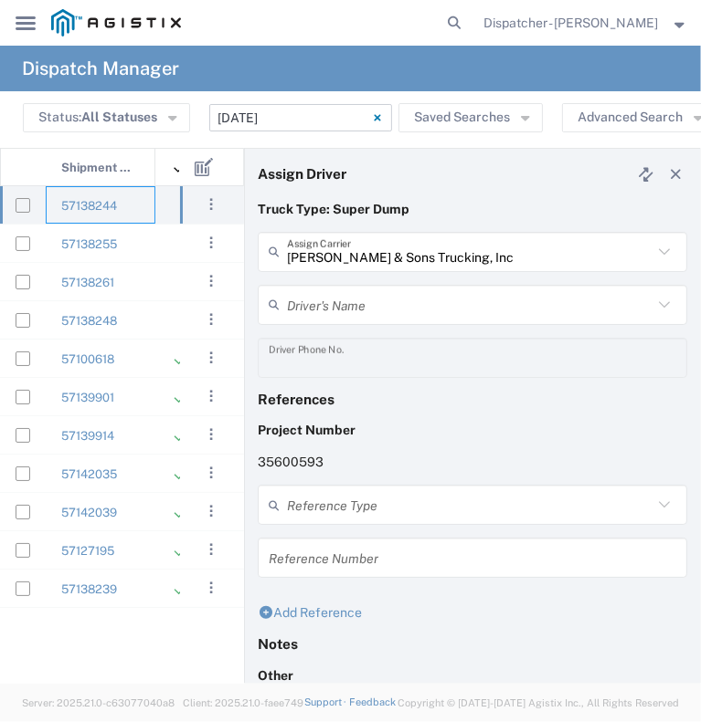
click at [402, 306] on input "text" at bounding box center [469, 305] width 365 height 32
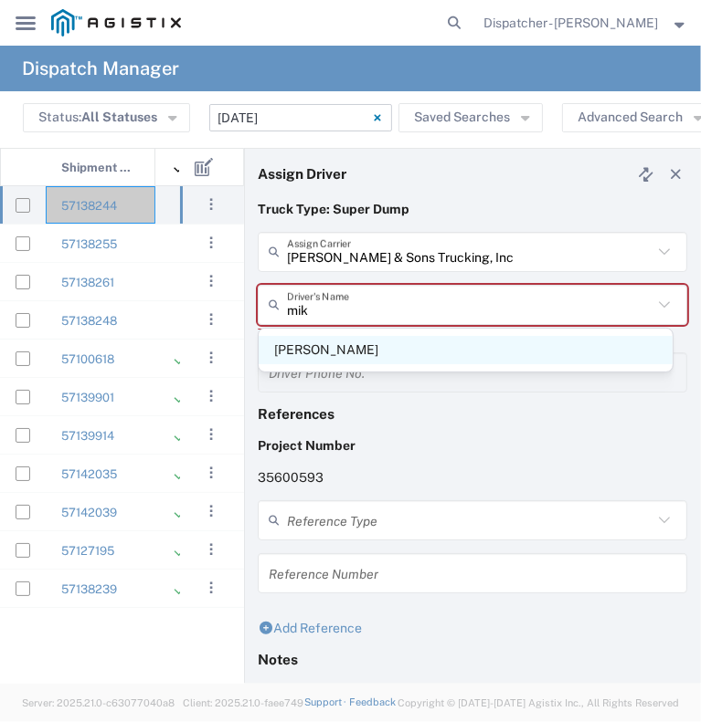
click at [390, 350] on span "Mike Riccobuano" at bounding box center [465, 350] width 414 height 28
type input "Mike Riccobuano"
type input "916-346-6068"
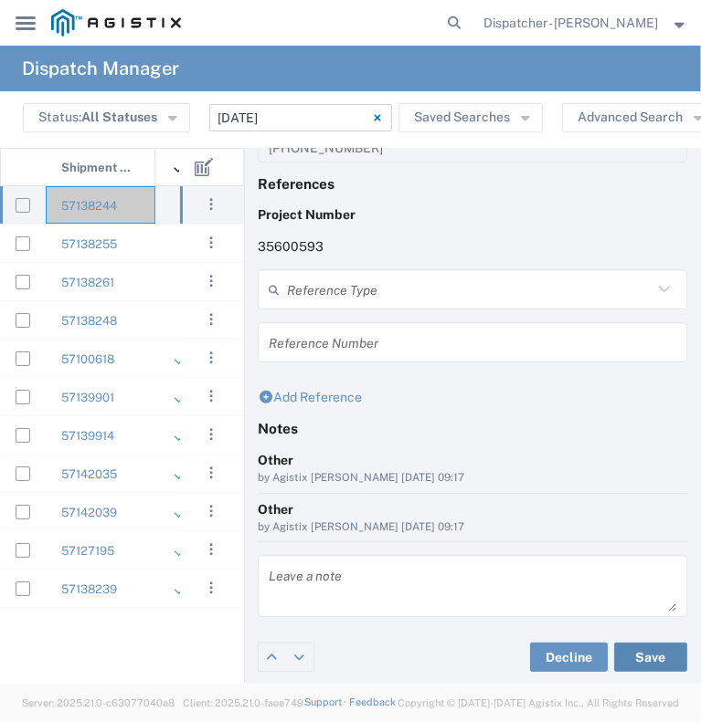
click at [626, 648] on button "Save" at bounding box center [650, 657] width 73 height 29
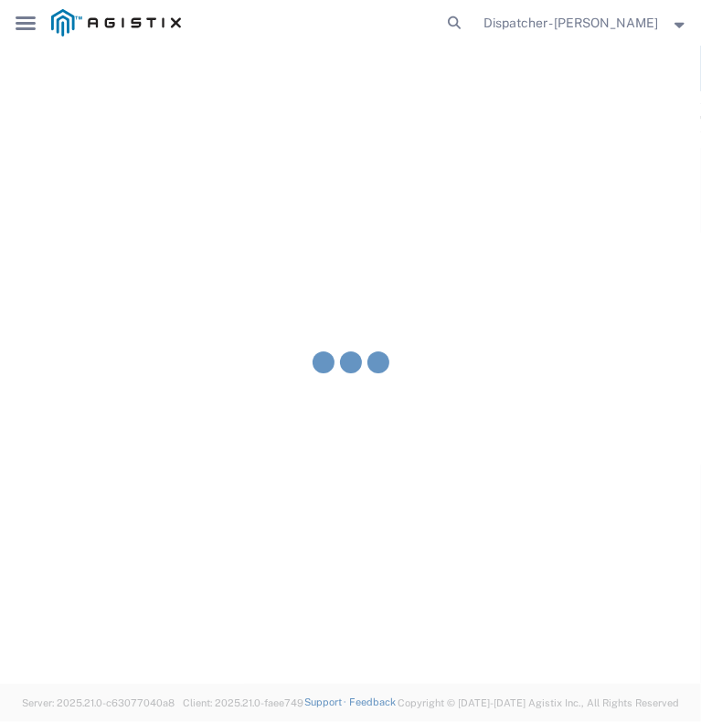
type input "Mike Riccobuano"
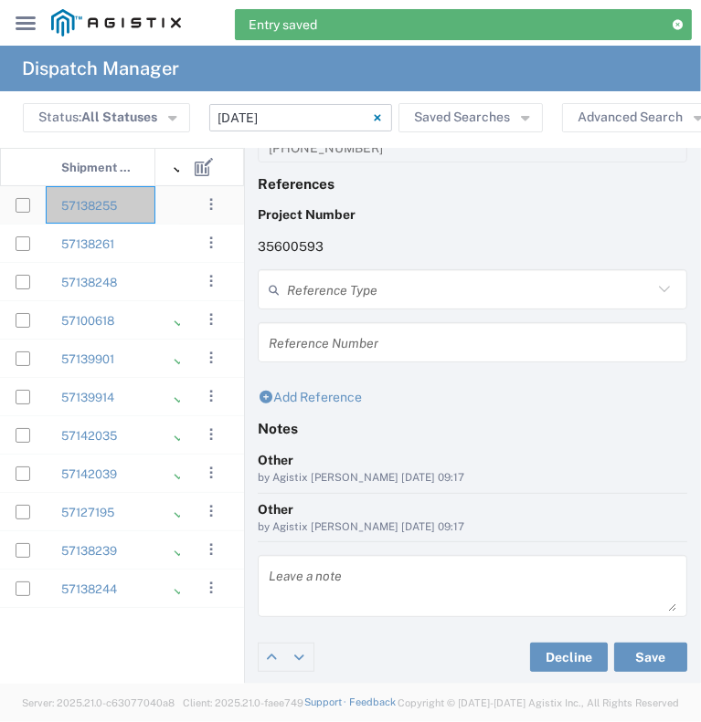
click at [149, 207] on div "57138255" at bounding box center [101, 204] width 110 height 37
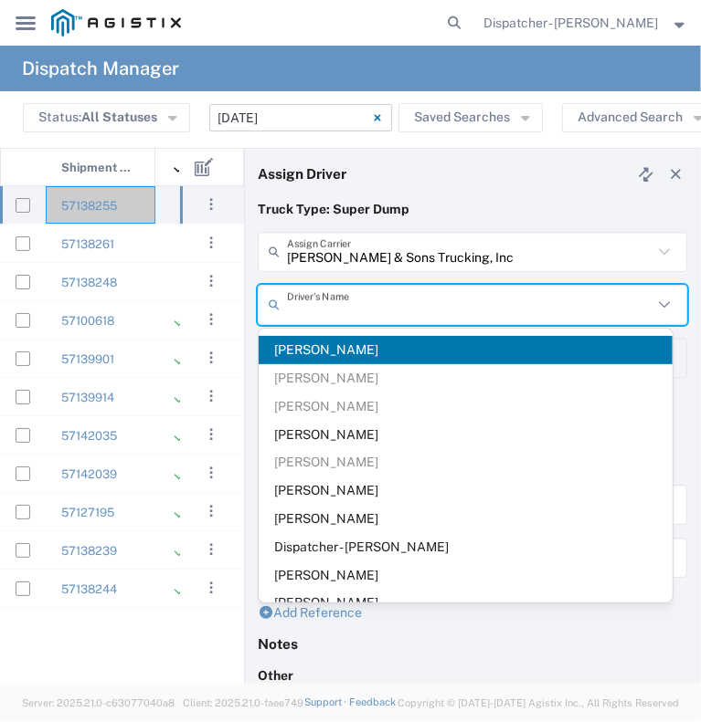
click at [348, 302] on input "text" at bounding box center [469, 305] width 365 height 32
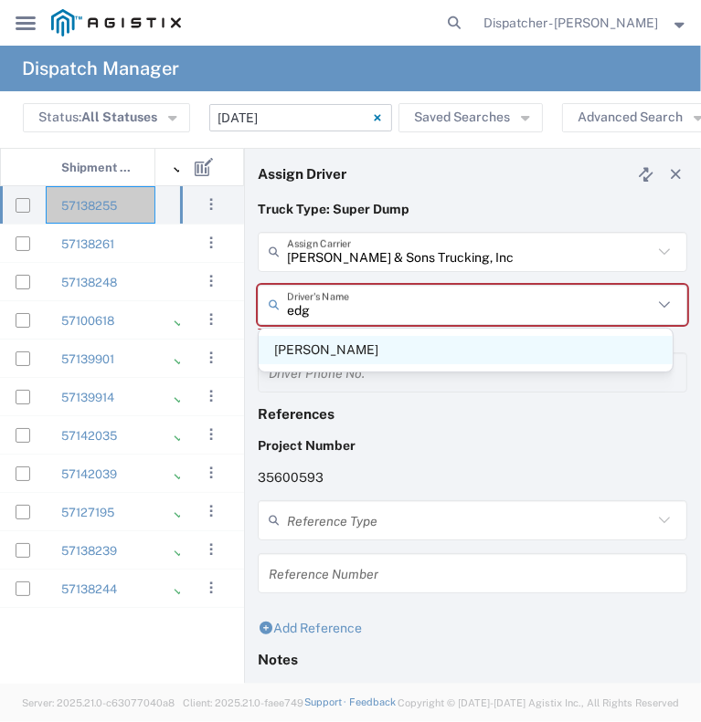
click at [318, 352] on span "Edgar Horta-Vega" at bounding box center [465, 350] width 414 height 28
type input "Edgar Horta-Vega"
type input "916-316-1206"
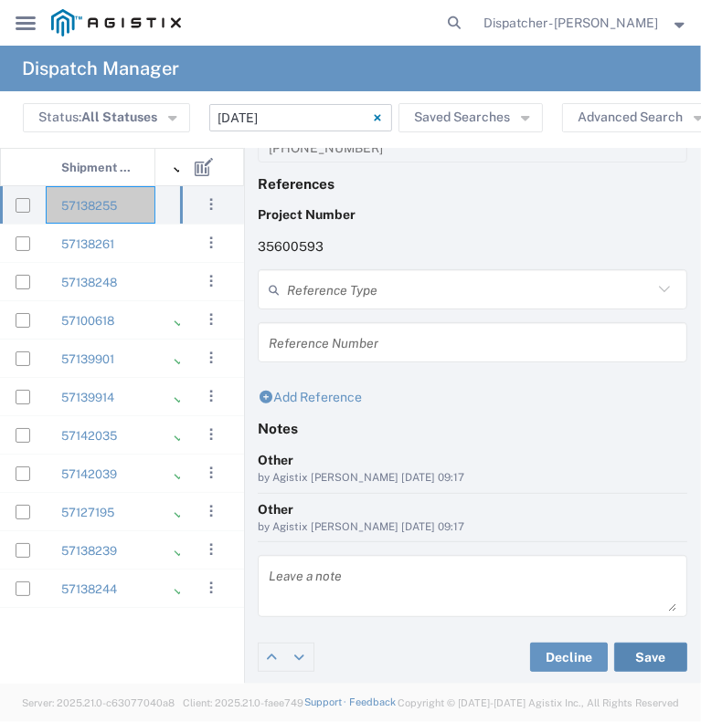
click at [631, 658] on button "Save" at bounding box center [650, 657] width 73 height 29
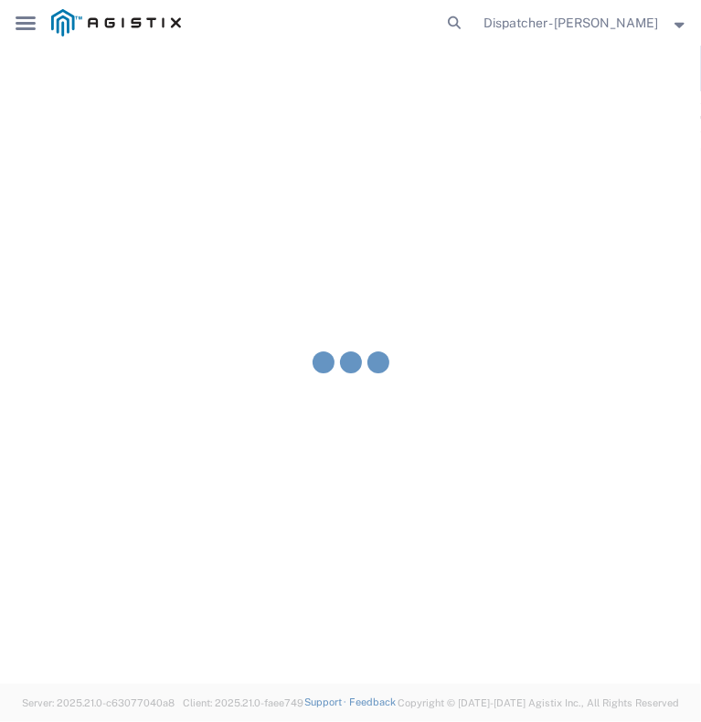
type input "Edgar Horta-Vega"
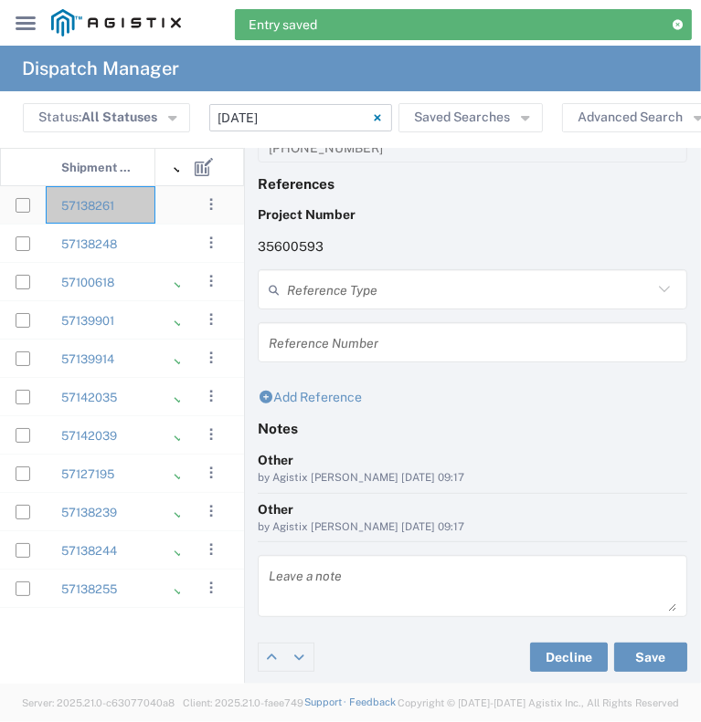
click at [153, 216] on div "57138261" at bounding box center [101, 204] width 110 height 37
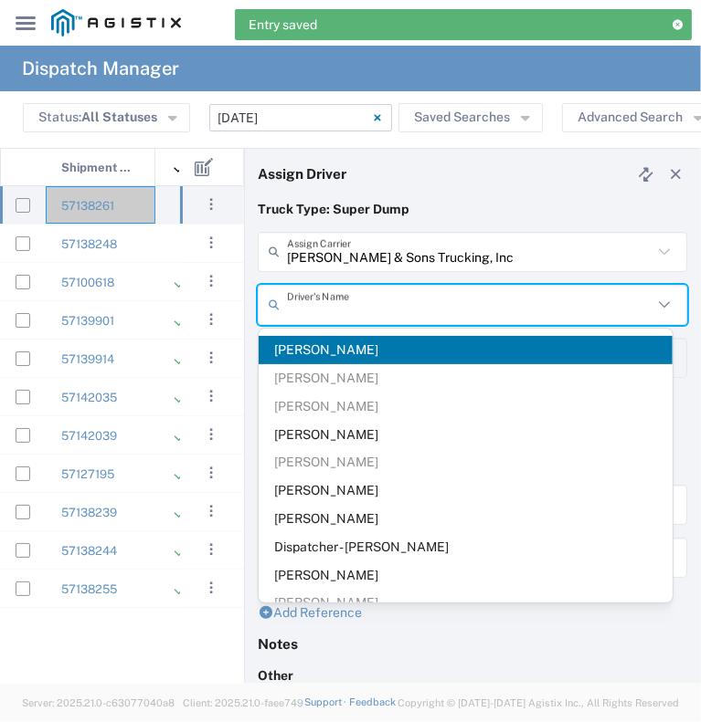
click at [333, 301] on input "text" at bounding box center [469, 305] width 365 height 32
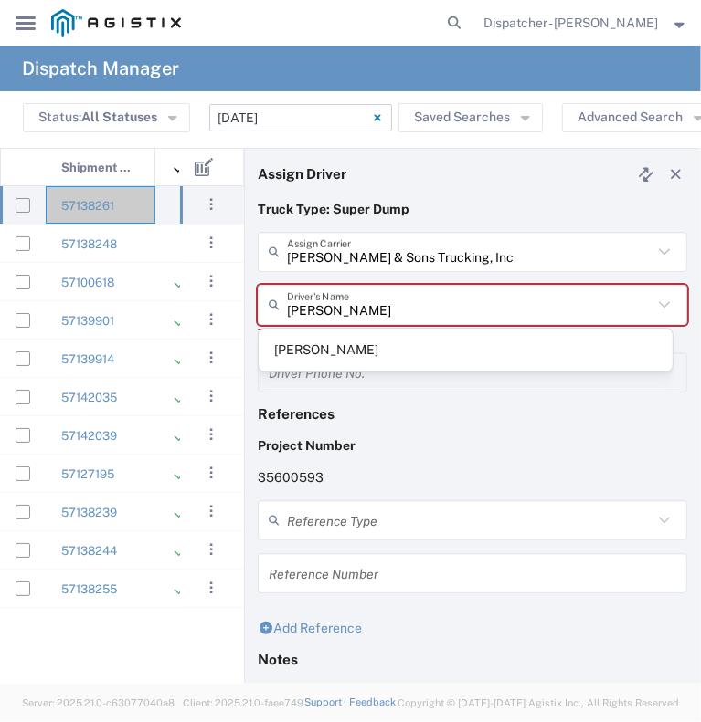
click at [354, 350] on span "Timothy Eure" at bounding box center [465, 350] width 414 height 28
type input "Timothy Eure"
type input "2096295517"
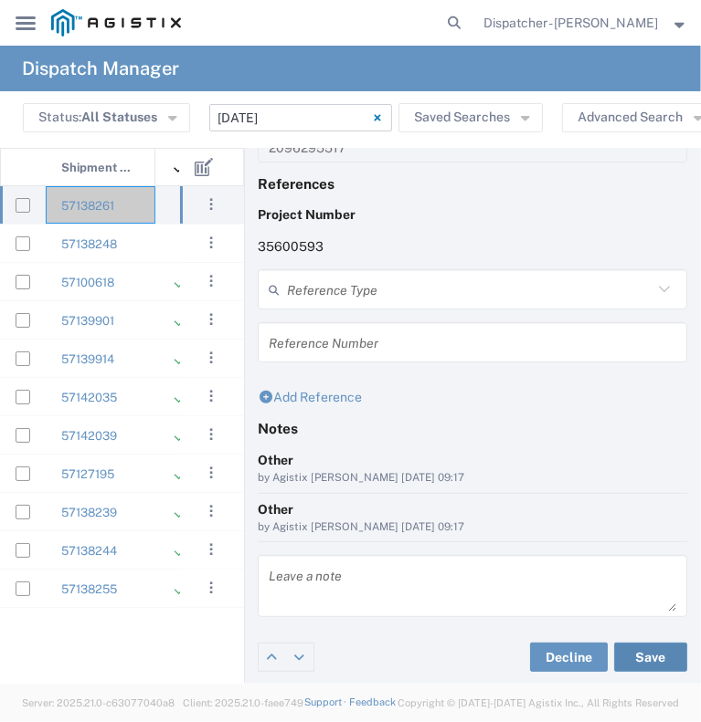
click at [632, 657] on button "Save" at bounding box center [650, 657] width 73 height 29
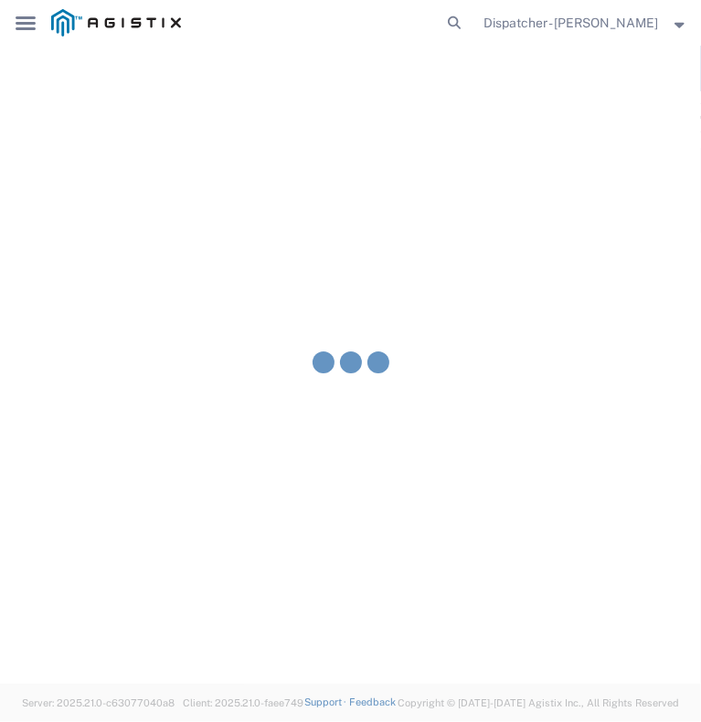
type input "Timothy Eure"
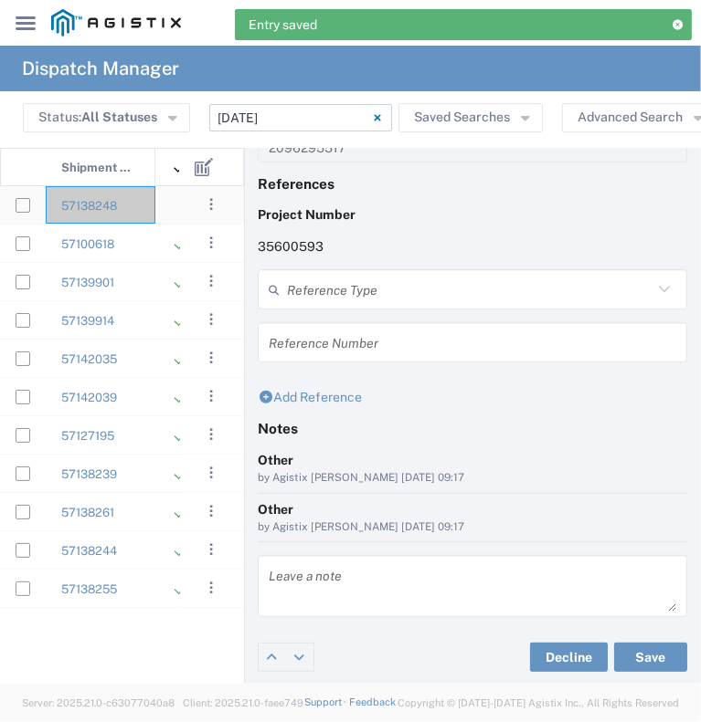
click at [153, 209] on div "57138248" at bounding box center [101, 204] width 110 height 37
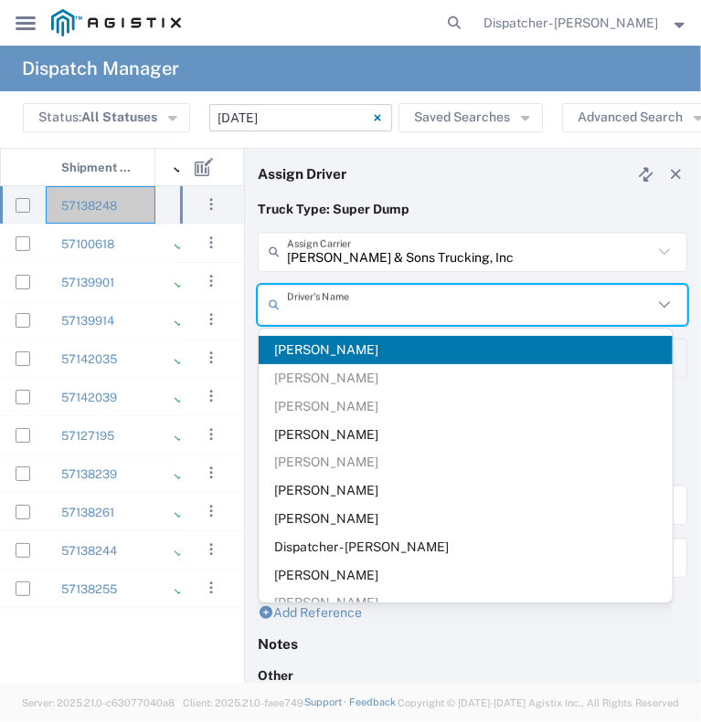
click at [321, 299] on input "text" at bounding box center [469, 305] width 365 height 32
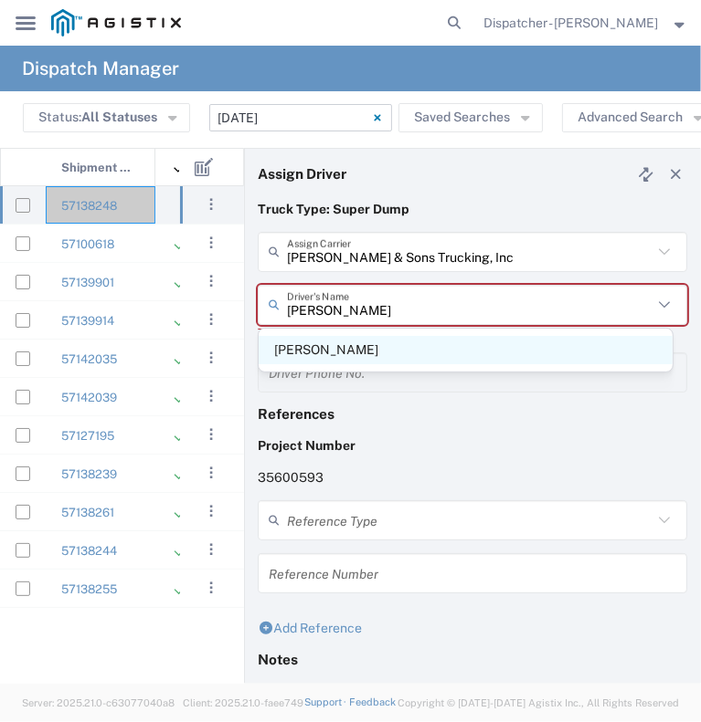
click at [358, 350] on span "John Townsley" at bounding box center [465, 350] width 414 height 28
type input "John Townsley"
type input "9253660399"
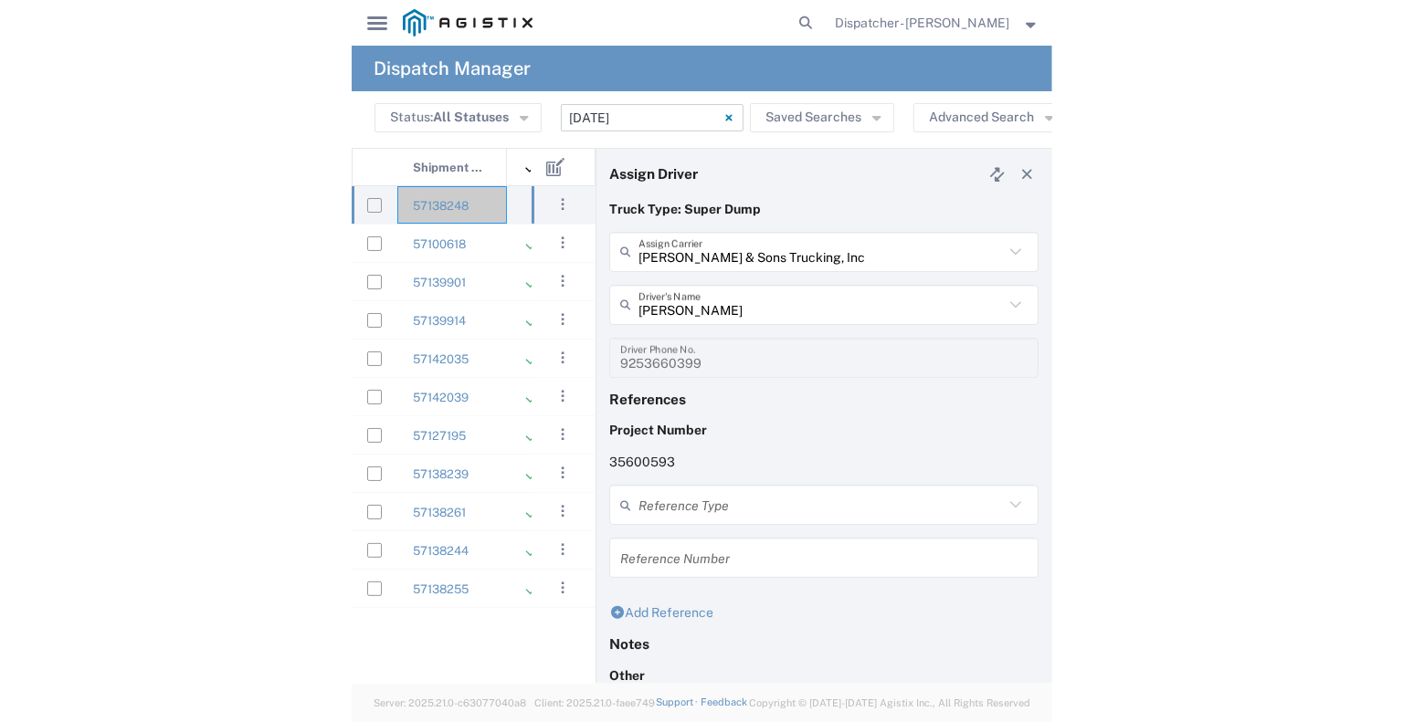
scroll to position [216, 0]
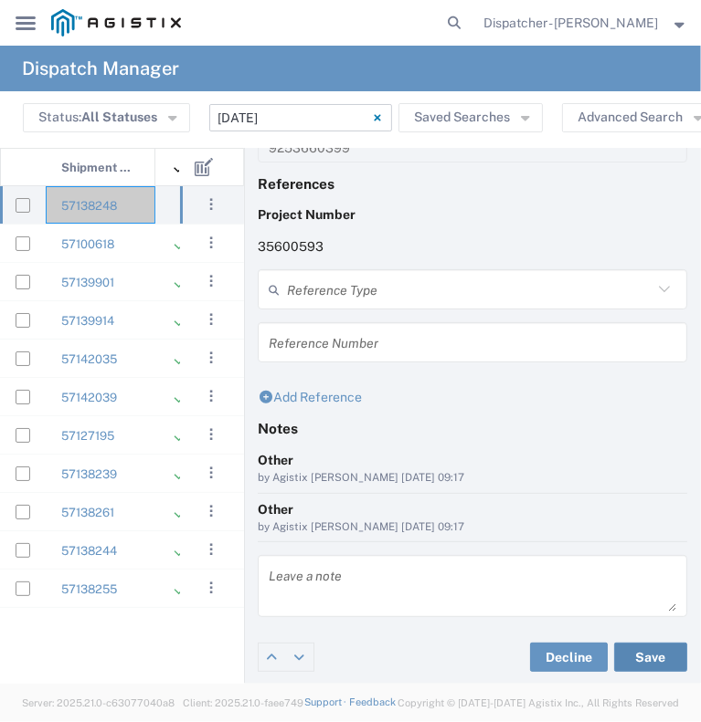
click at [625, 652] on button "Save" at bounding box center [650, 657] width 73 height 29
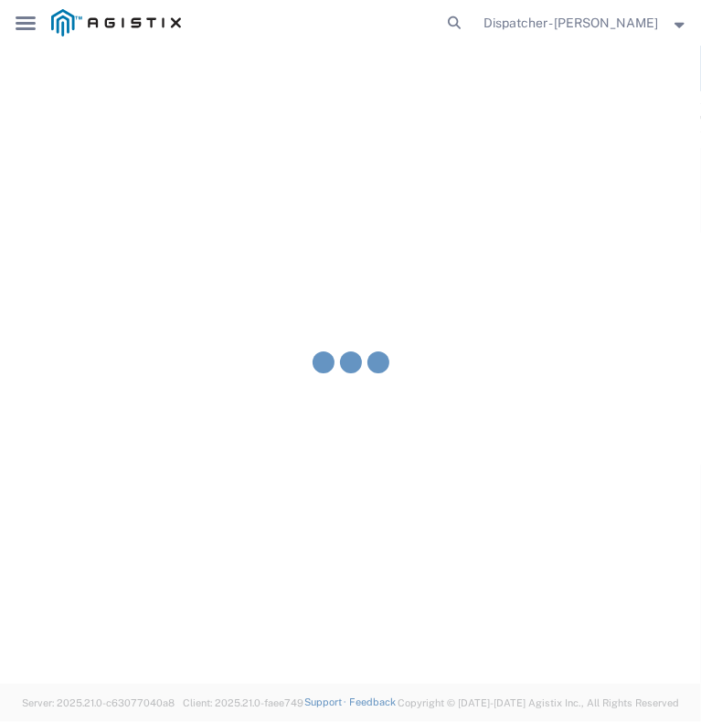
type input "John Townsley"
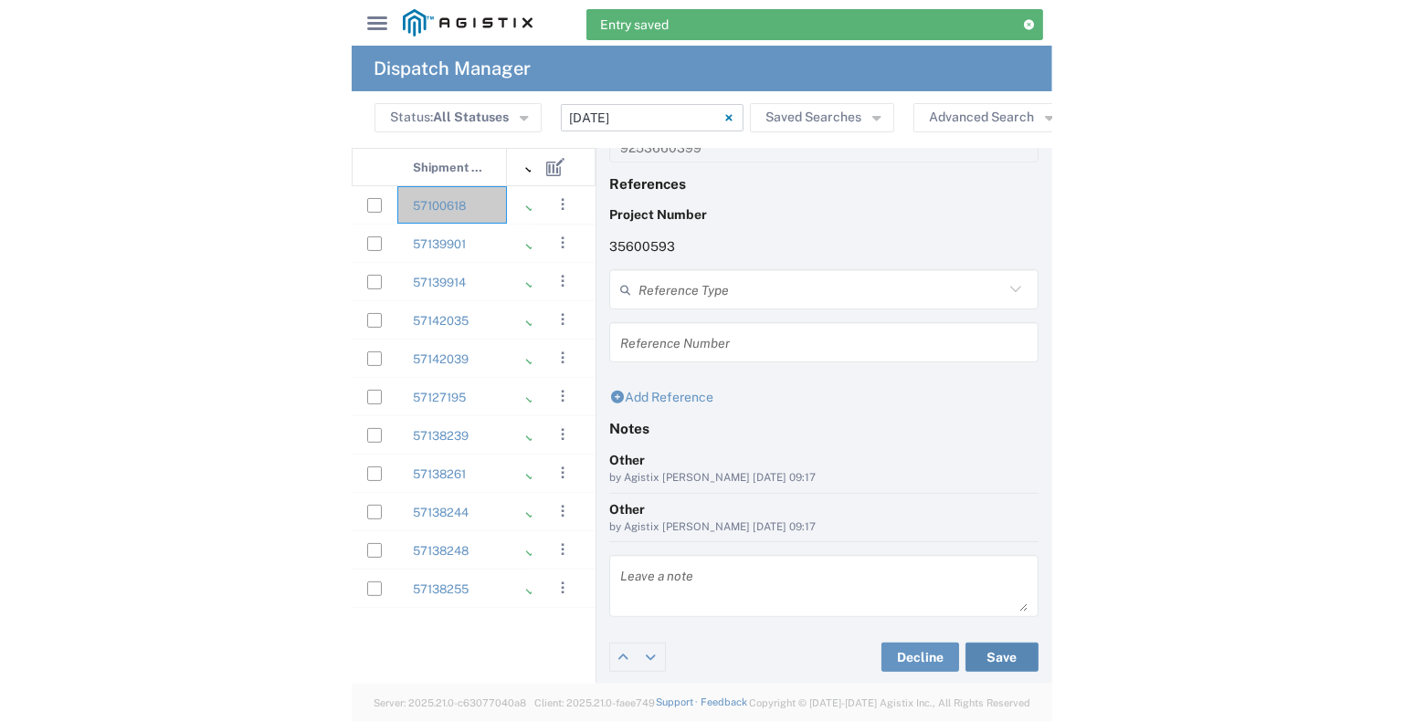
scroll to position [46, 0]
